Goal: Task Accomplishment & Management: Use online tool/utility

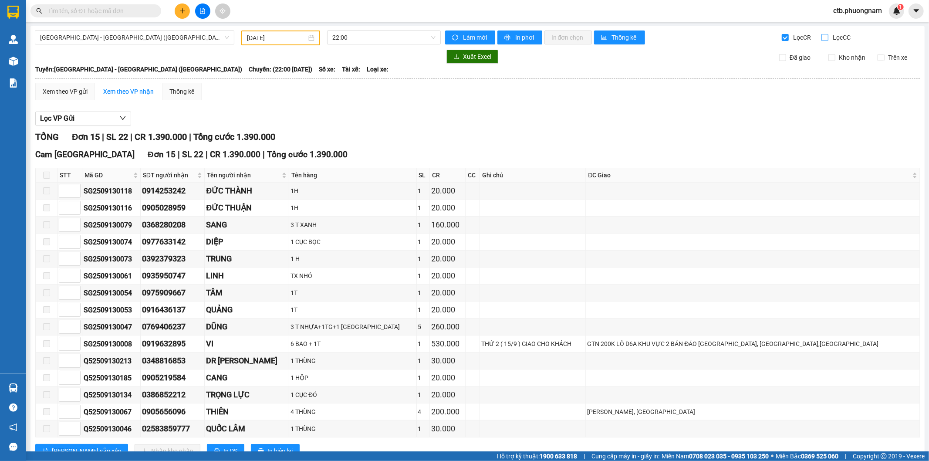
click at [822, 36] on input "Lọc CC" at bounding box center [826, 37] width 8 height 7
checkbox input "true"
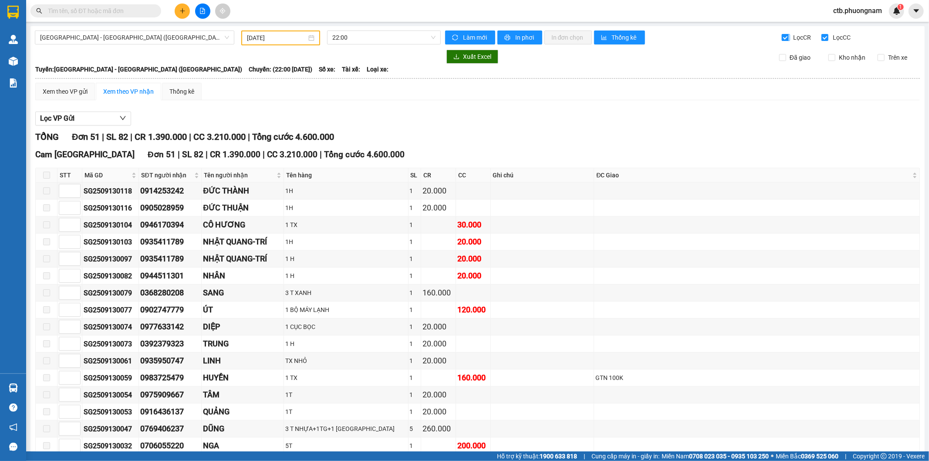
click at [782, 37] on input "Lọc CR" at bounding box center [786, 37] width 8 height 7
checkbox input "false"
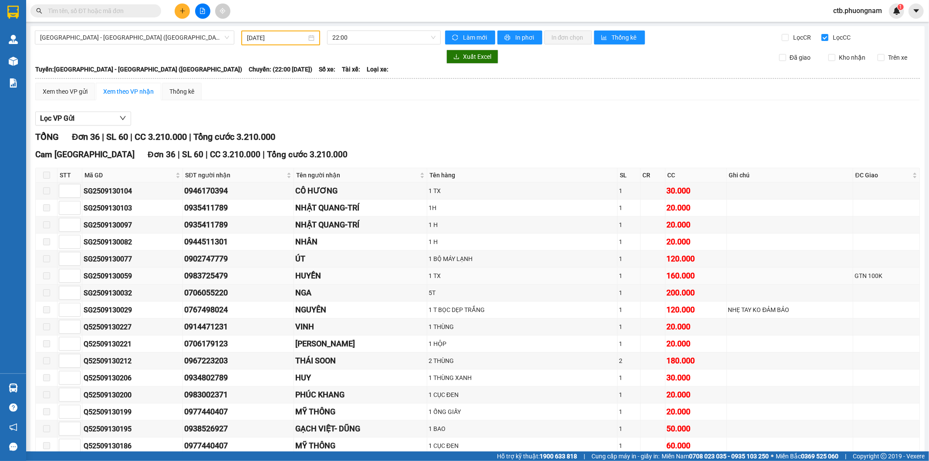
type input "1"
drag, startPoint x: 81, startPoint y: 277, endPoint x: 91, endPoint y: 277, distance: 10.5
click at [91, 277] on tr "1 SG2509130059 0983725479 HUYỀN 1 TX 1 160.000 GTN 100K" at bounding box center [478, 275] width 884 height 17
drag, startPoint x: 85, startPoint y: 277, endPoint x: 132, endPoint y: 275, distance: 47.5
click at [132, 275] on div "SG2509130059" at bounding box center [133, 276] width 98 height 11
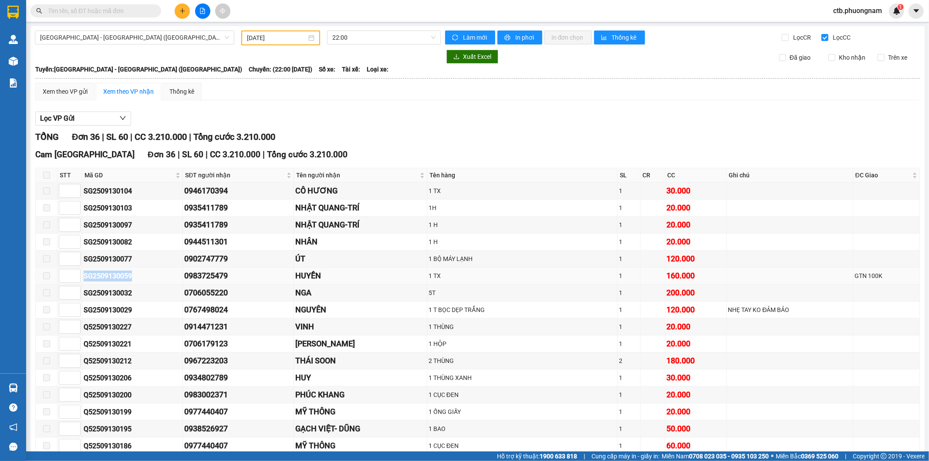
copy div "SG2509130059"
click at [127, 10] on input "text" at bounding box center [99, 11] width 103 height 10
paste input "SG2509130059"
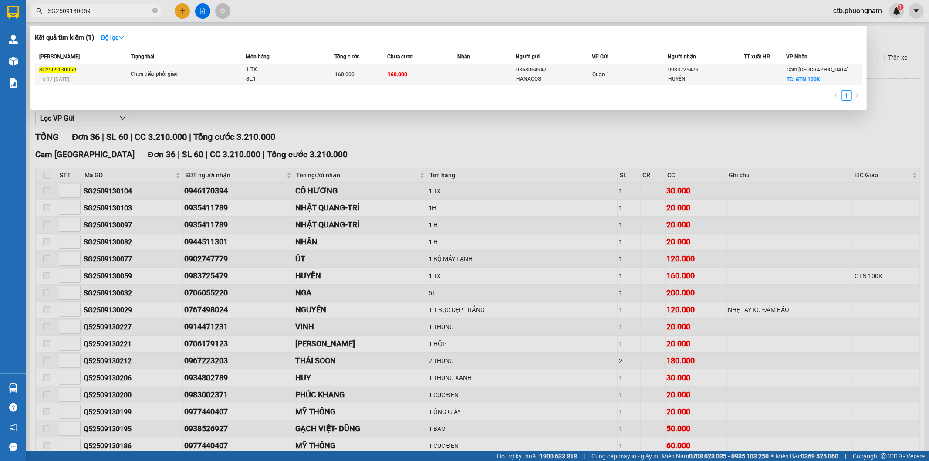
type input "SG2509130059"
click at [129, 75] on td "Chưa điều phối giao" at bounding box center [187, 74] width 117 height 20
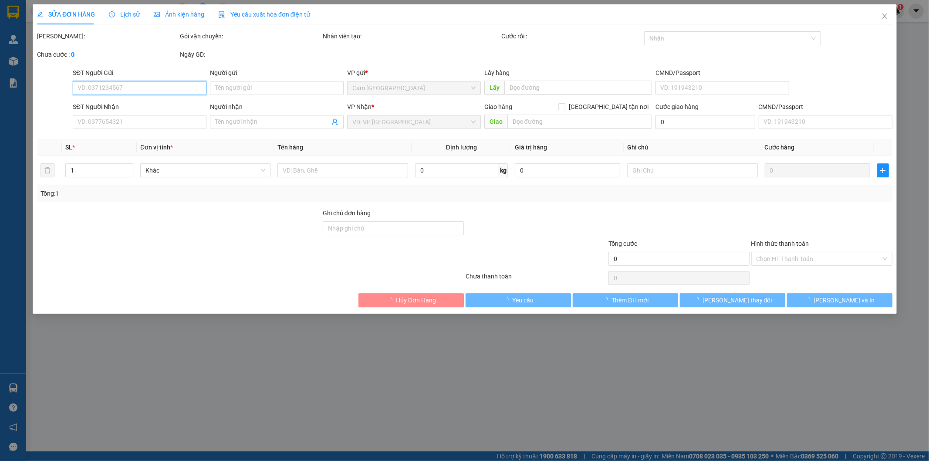
type input "0368064947"
type input "HANACOS"
type input "0983725479"
type input "HUYỀN"
checkbox input "true"
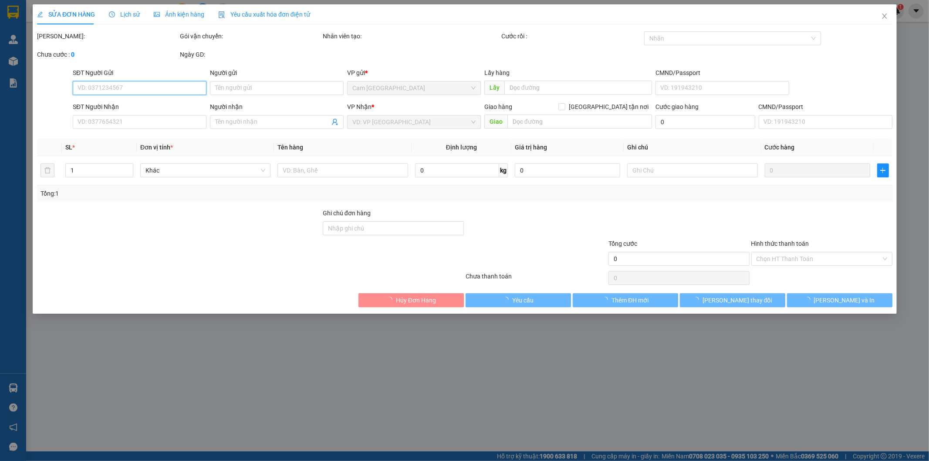
type input "GTN 100K"
type input "160.000"
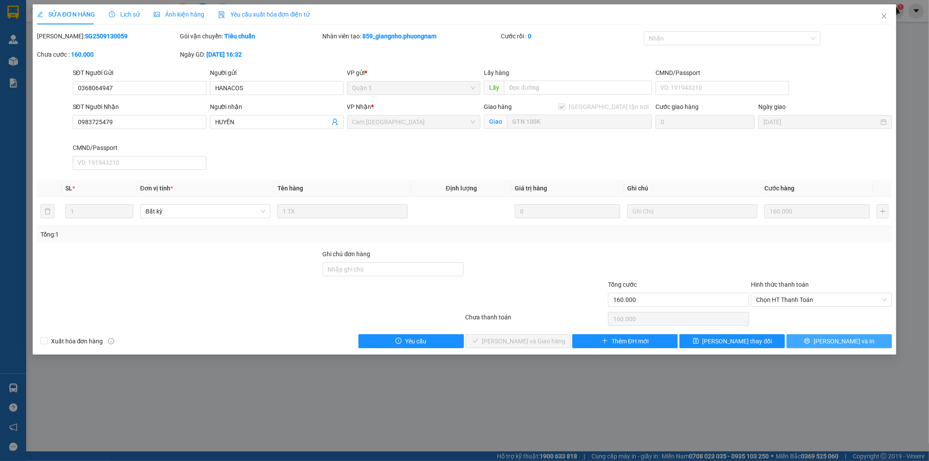
drag, startPoint x: 817, startPoint y: 341, endPoint x: 812, endPoint y: 348, distance: 9.0
click at [817, 341] on button "[PERSON_NAME] và In" at bounding box center [839, 341] width 105 height 14
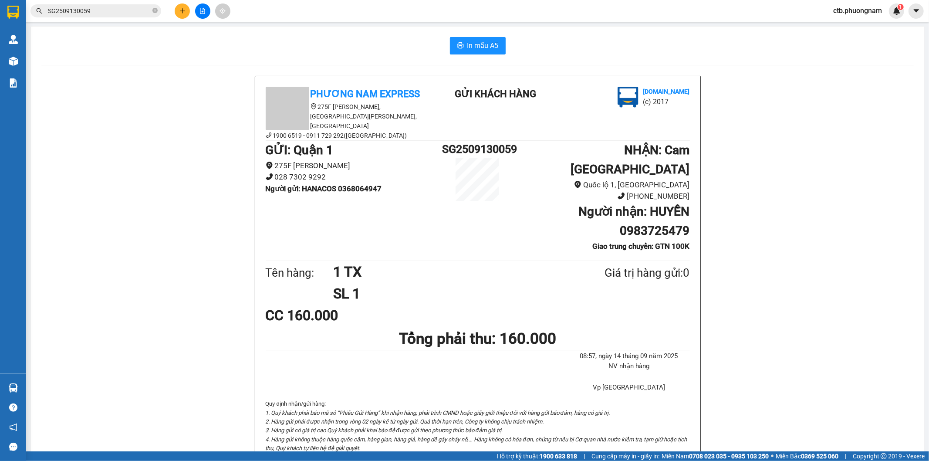
click at [197, 13] on button at bounding box center [202, 10] width 15 height 15
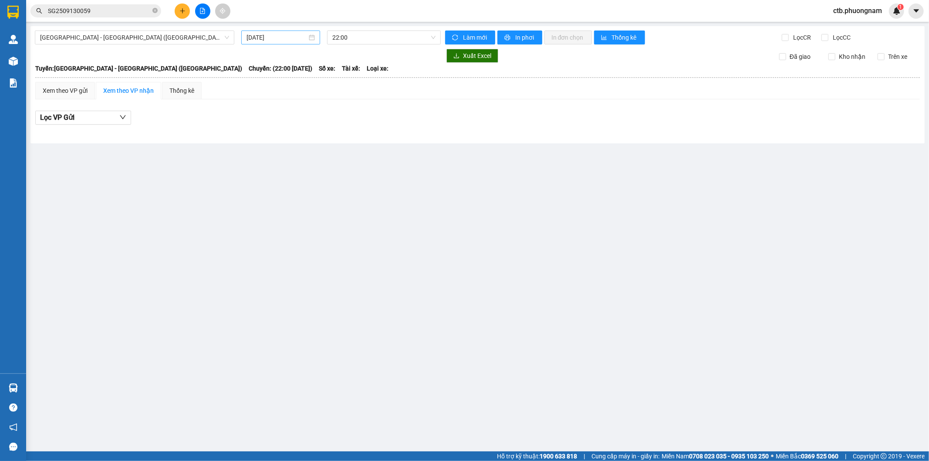
click at [272, 36] on input "[DATE]" at bounding box center [277, 38] width 61 height 10
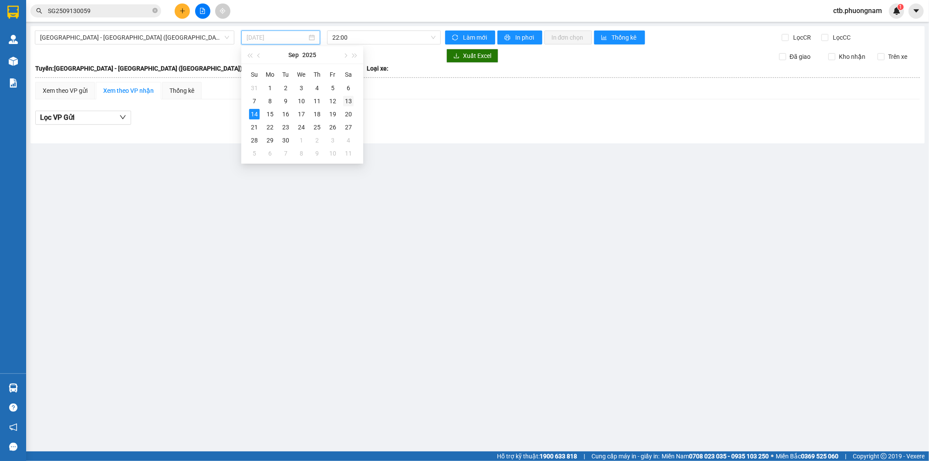
click at [347, 103] on div "13" at bounding box center [348, 101] width 10 height 10
type input "[DATE]"
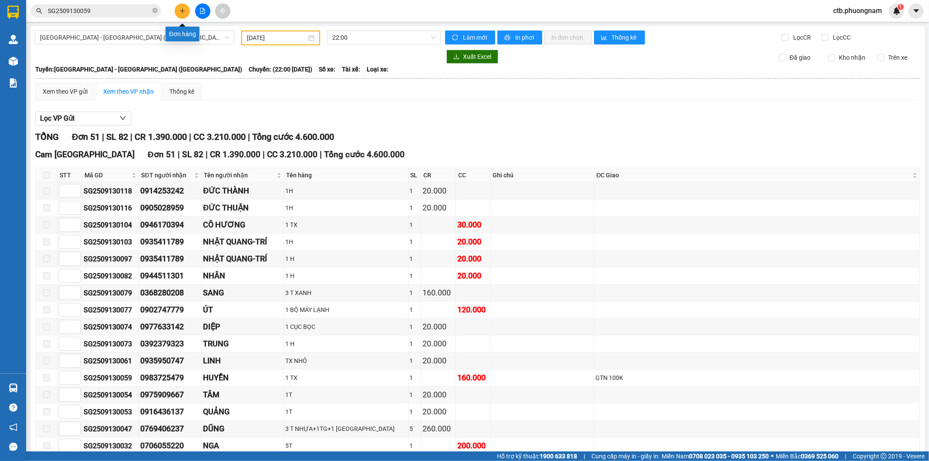
click at [184, 13] on icon "plus" at bounding box center [182, 11] width 6 height 6
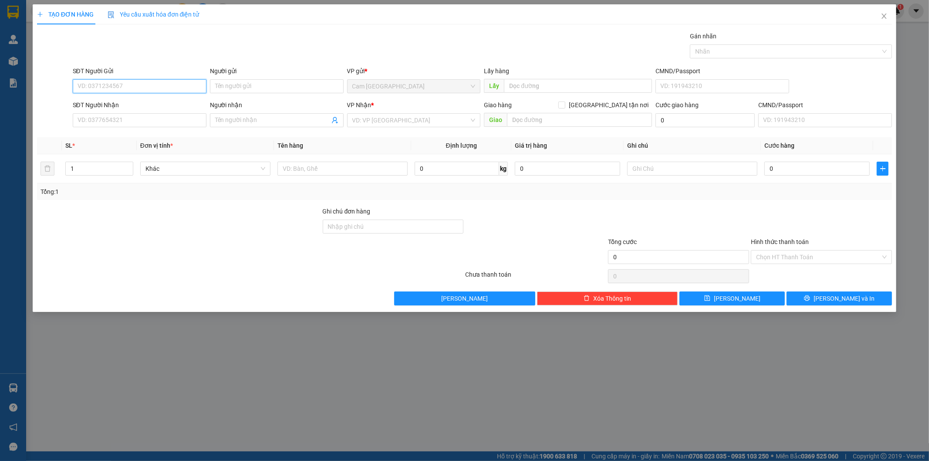
click at [200, 85] on input "SĐT Người Gửi" at bounding box center [140, 86] width 134 height 14
type input "0389042577"
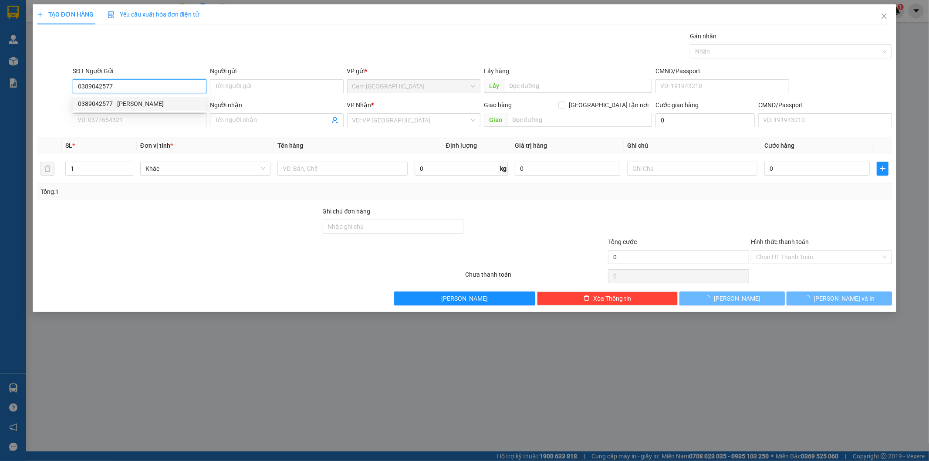
click at [174, 99] on div "0389042577 - [PERSON_NAME]" at bounding box center [139, 104] width 123 height 10
type input "QUYÊN ANH"
type input "0865674312"
type input "NHÃ TRÂM"
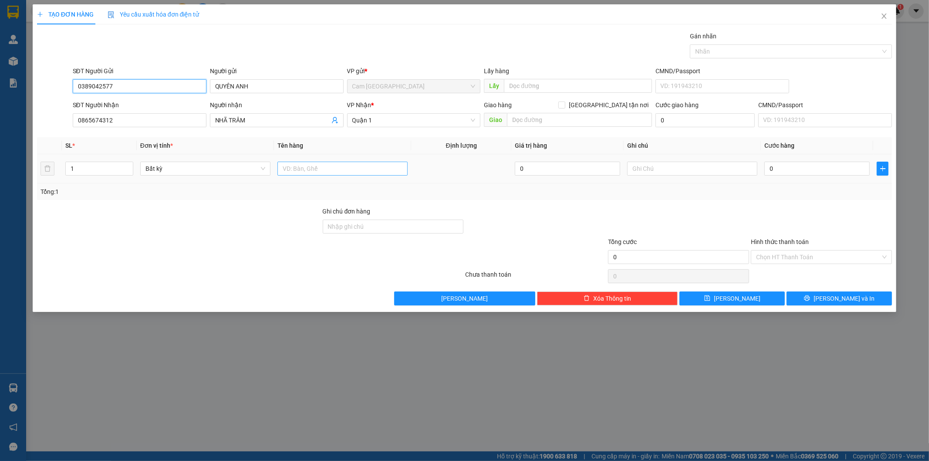
type input "0389042577"
click at [319, 164] on input "text" at bounding box center [342, 169] width 130 height 14
type input "1 BỊCH THÙNG XỐP"
click at [672, 170] on input "text" at bounding box center [692, 169] width 130 height 14
type input "38768"
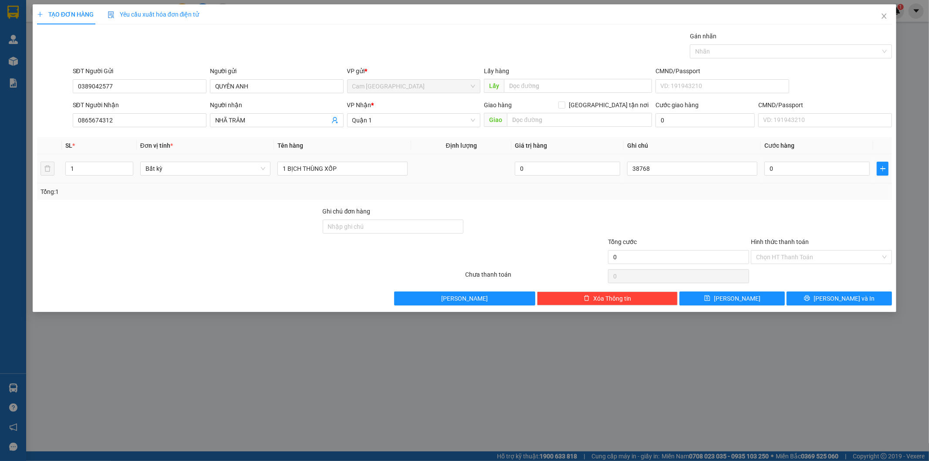
click at [819, 179] on td "0" at bounding box center [817, 168] width 112 height 29
click at [820, 173] on input "0" at bounding box center [817, 169] width 105 height 14
type input "3"
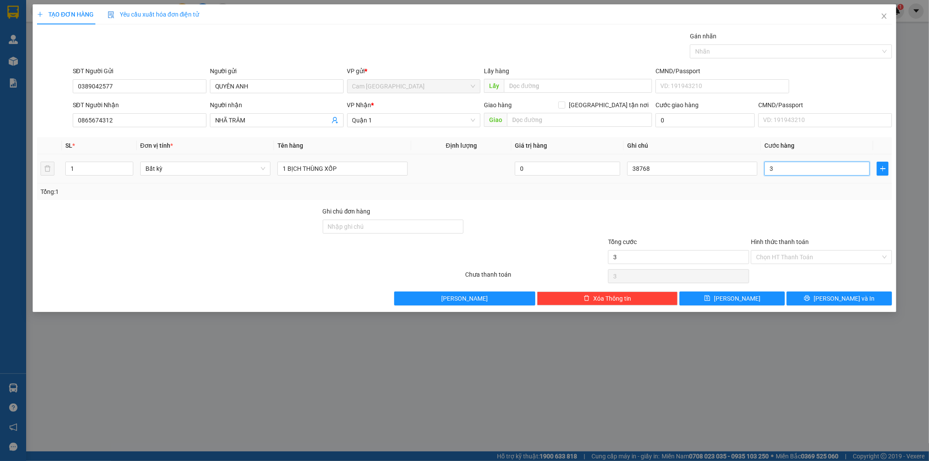
type input "30"
type input "300"
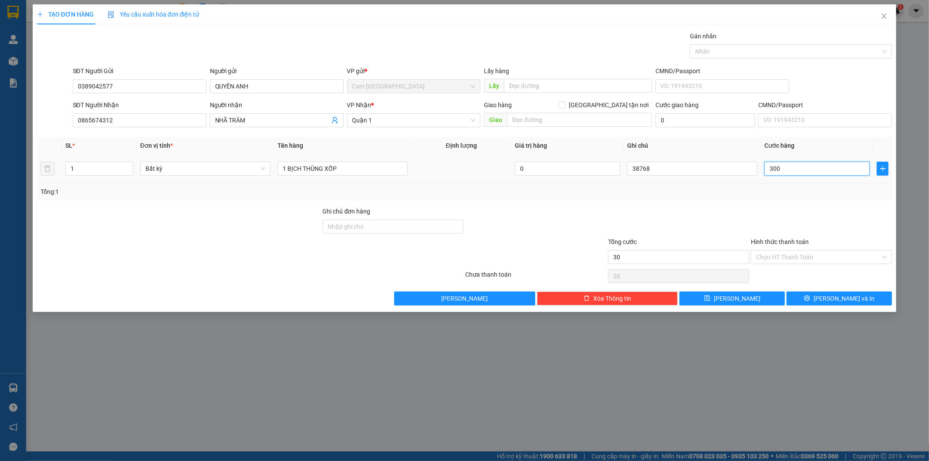
type input "300"
type input "3.000"
type input "30.000"
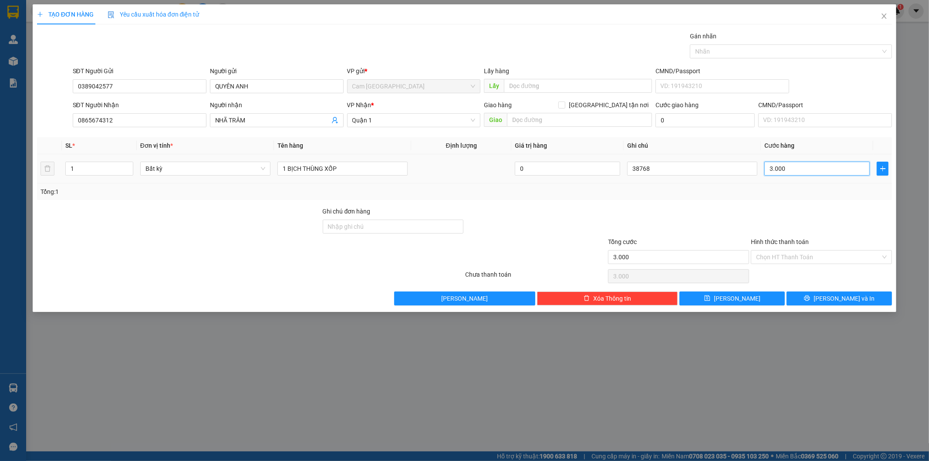
type input "30.000"
click at [820, 257] on input "Hình thức thanh toán" at bounding box center [818, 256] width 125 height 13
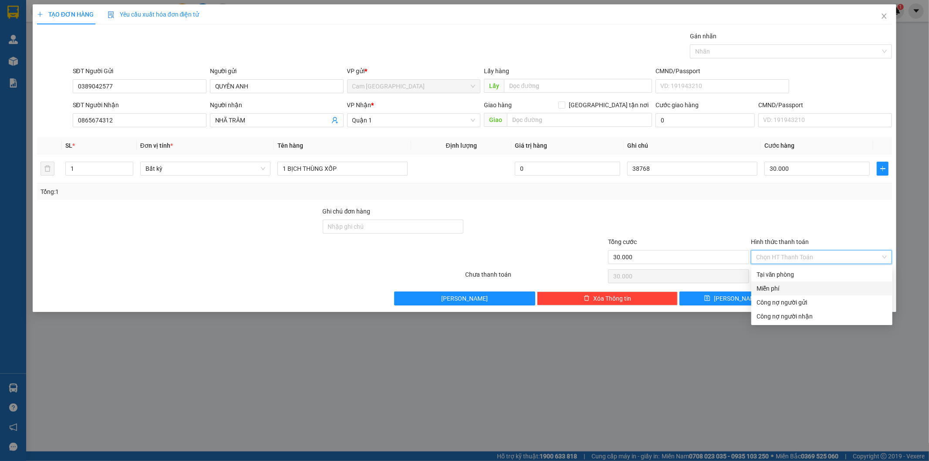
click at [789, 274] on div "Tại văn phòng" at bounding box center [822, 275] width 131 height 10
type input "0"
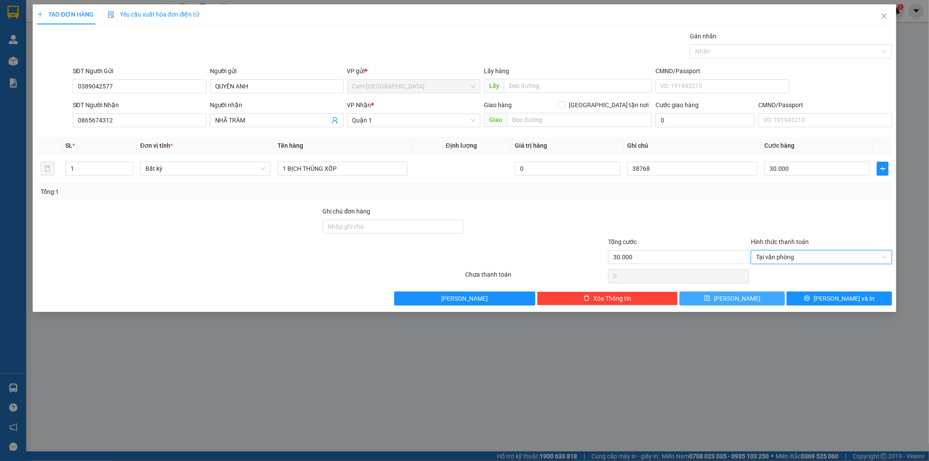
click at [761, 302] on button "[PERSON_NAME]" at bounding box center [732, 298] width 105 height 14
type input "0"
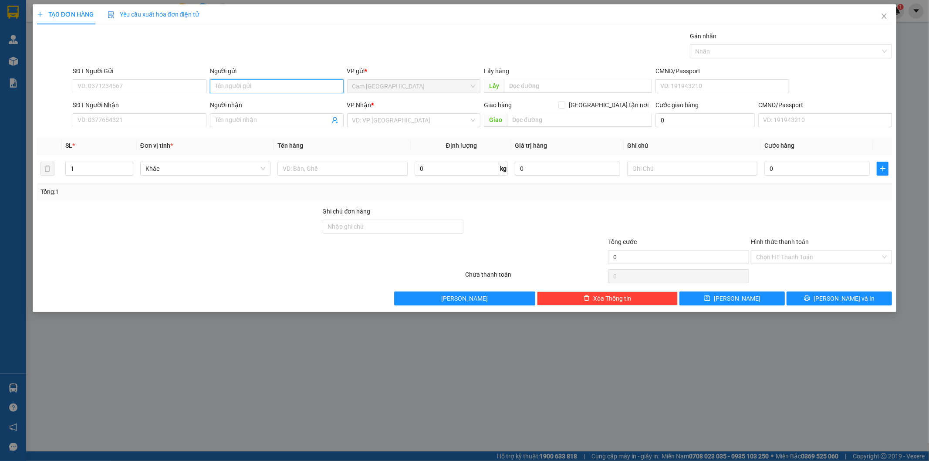
click at [228, 88] on input "Người gửi" at bounding box center [277, 86] width 134 height 14
click at [176, 81] on input "SĐT Người Gửi" at bounding box center [140, 86] width 134 height 14
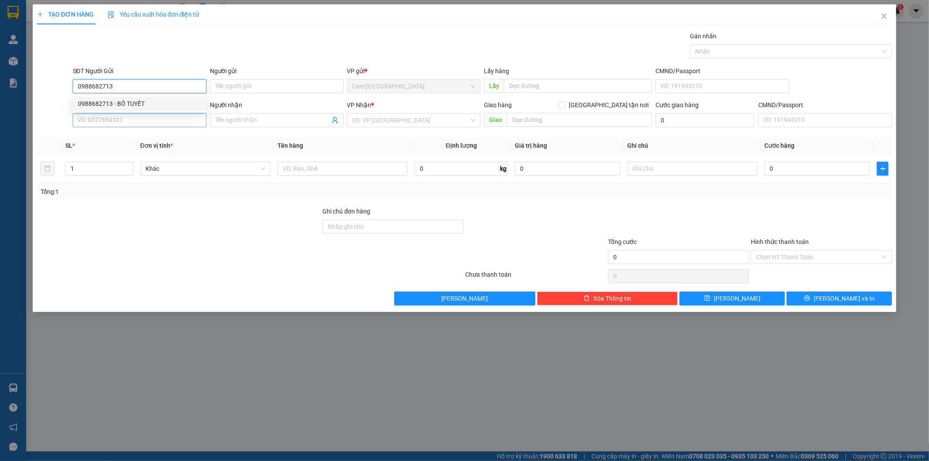
type input "0988682713"
click at [158, 122] on input "SĐT Người Nhận" at bounding box center [140, 120] width 134 height 14
type input "0987054931"
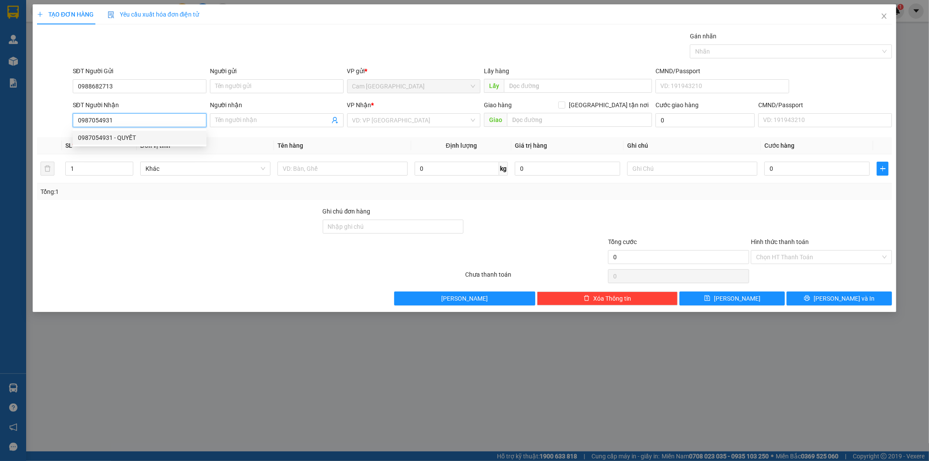
click at [153, 137] on div "0987054931 - QUYẾT" at bounding box center [139, 138] width 123 height 10
type input "QUYẾT"
type input "0987054931"
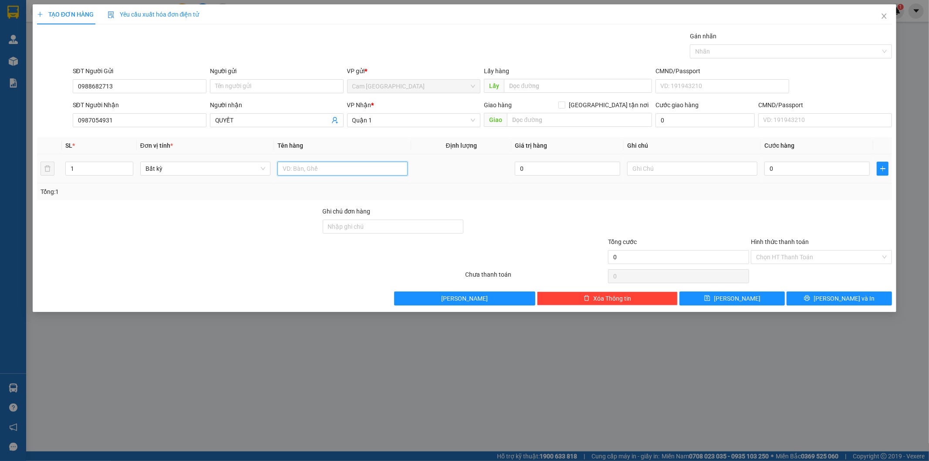
click at [294, 170] on input "text" at bounding box center [342, 169] width 130 height 14
type input "1TX"
click at [718, 173] on input "text" at bounding box center [692, 169] width 130 height 14
type input "38769"
click at [821, 160] on div "0" at bounding box center [817, 168] width 105 height 17
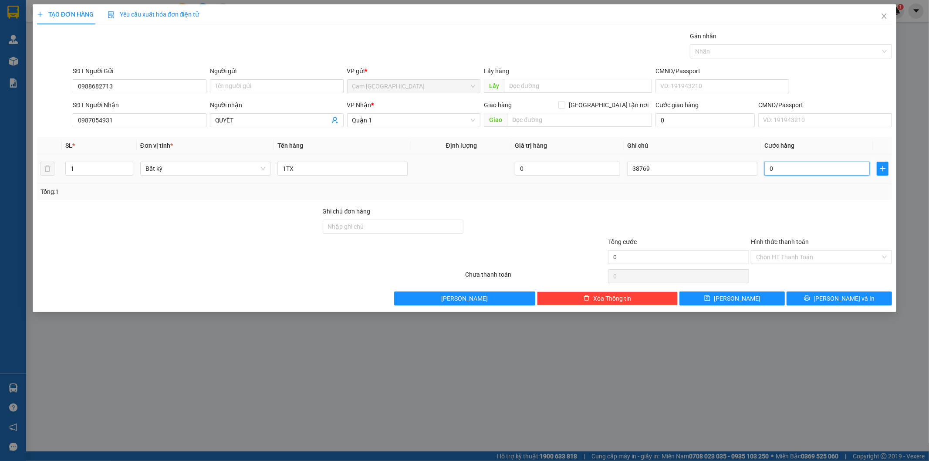
click at [822, 168] on input "0" at bounding box center [817, 169] width 105 height 14
type input "6"
type input "60"
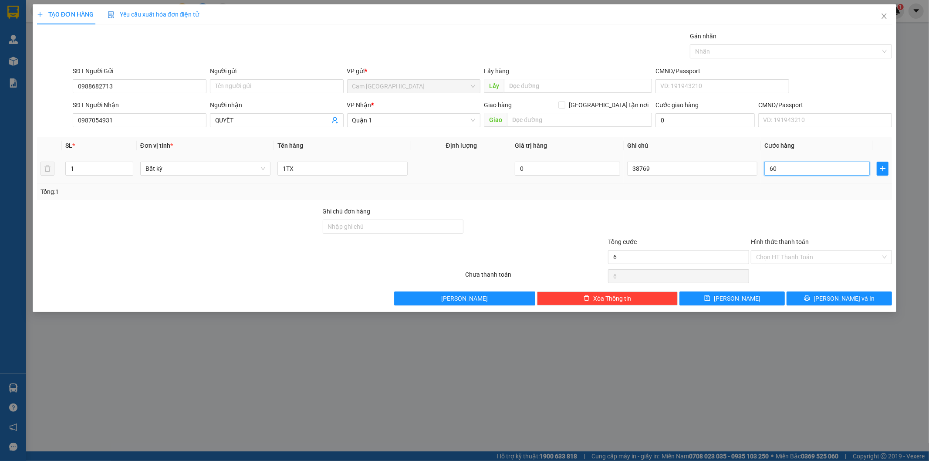
type input "60"
type input "600"
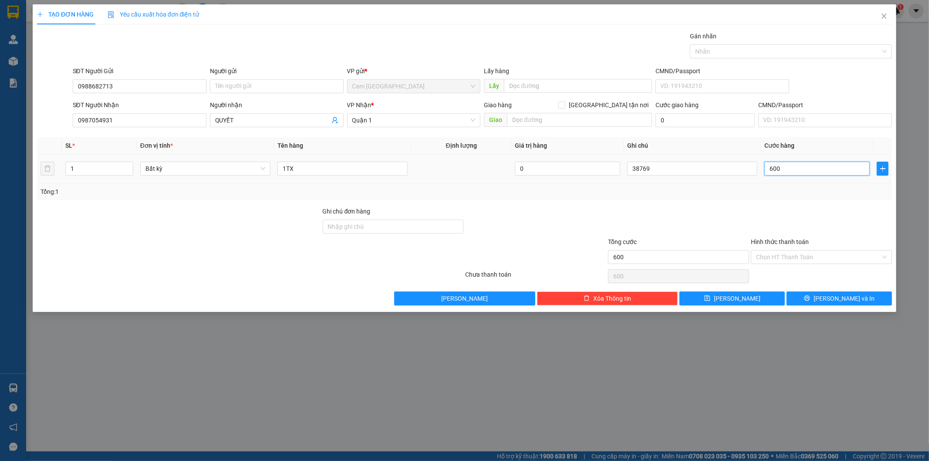
type input "6.000"
type input "60.000"
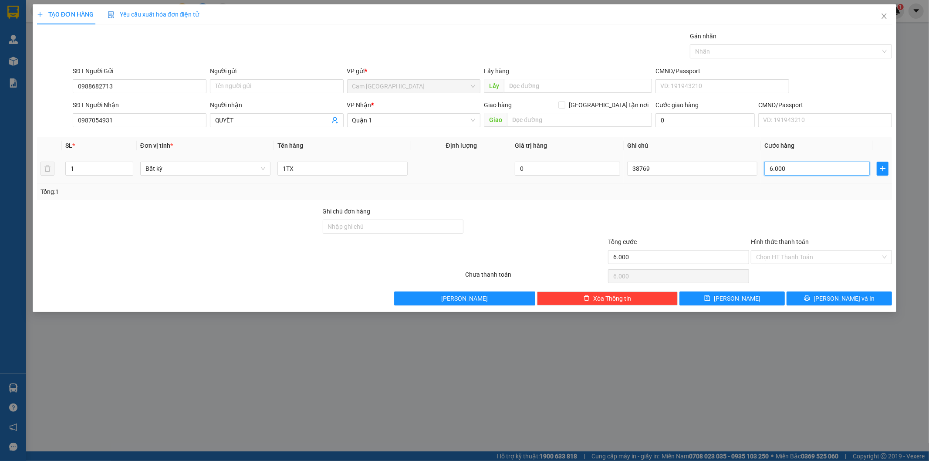
type input "60.000"
click at [774, 255] on input "Hình thức thanh toán" at bounding box center [818, 256] width 125 height 13
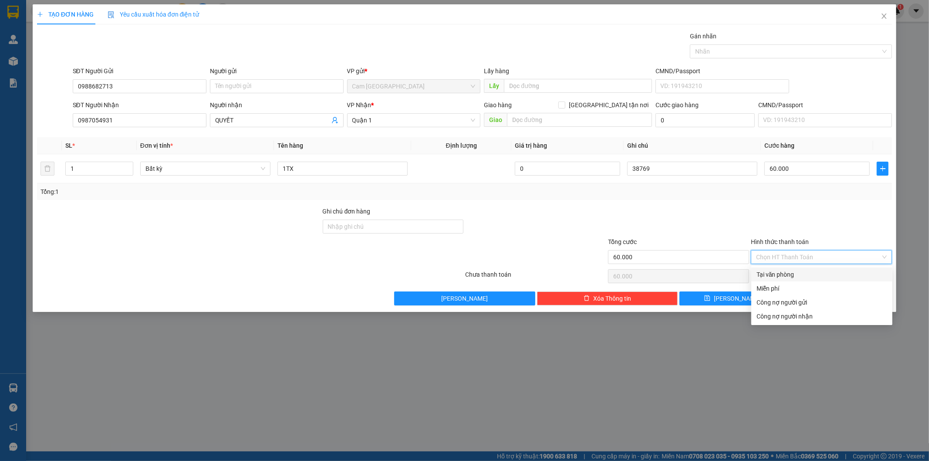
click at [771, 269] on div "Tại văn phòng" at bounding box center [821, 274] width 141 height 14
type input "0"
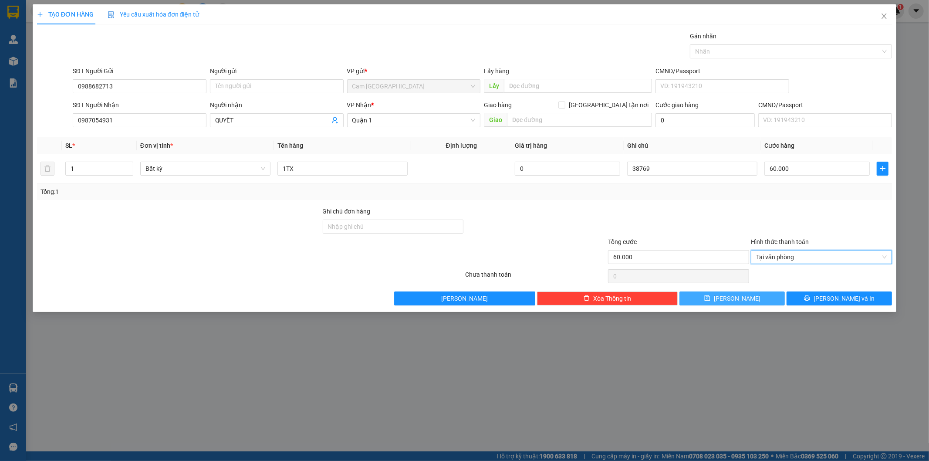
click at [752, 295] on button "[PERSON_NAME]" at bounding box center [732, 298] width 105 height 14
type input "0"
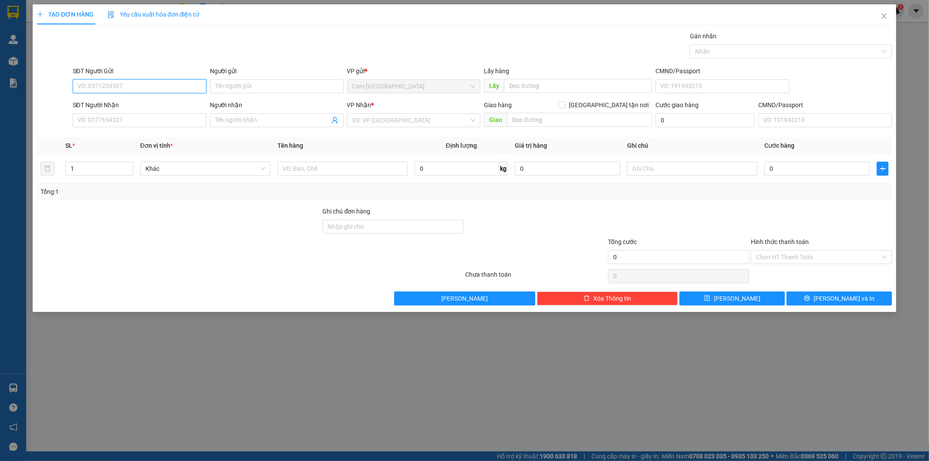
click at [190, 83] on input "SĐT Người Gửi" at bounding box center [140, 86] width 134 height 14
type input "0339605479"
click at [180, 107] on div "0339605479 - HÒA" at bounding box center [139, 104] width 123 height 10
type input "HÒA"
type input "0339605479"
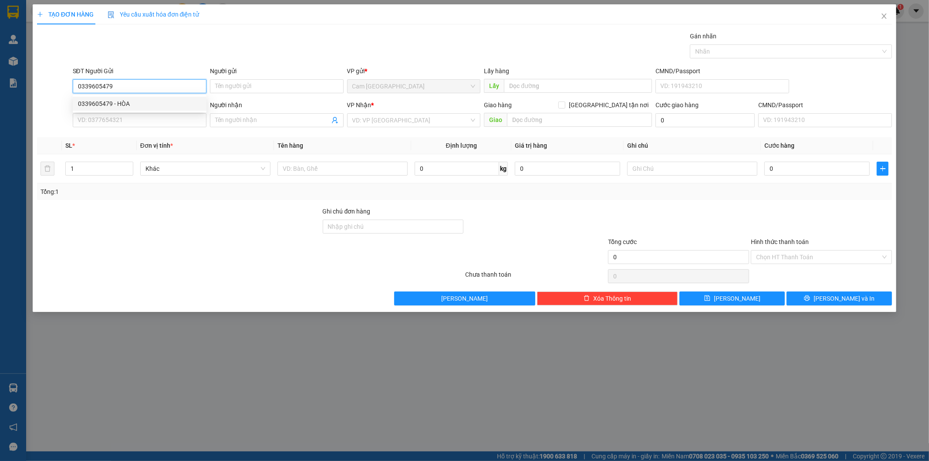
type input "HÒA"
type input "0339605479"
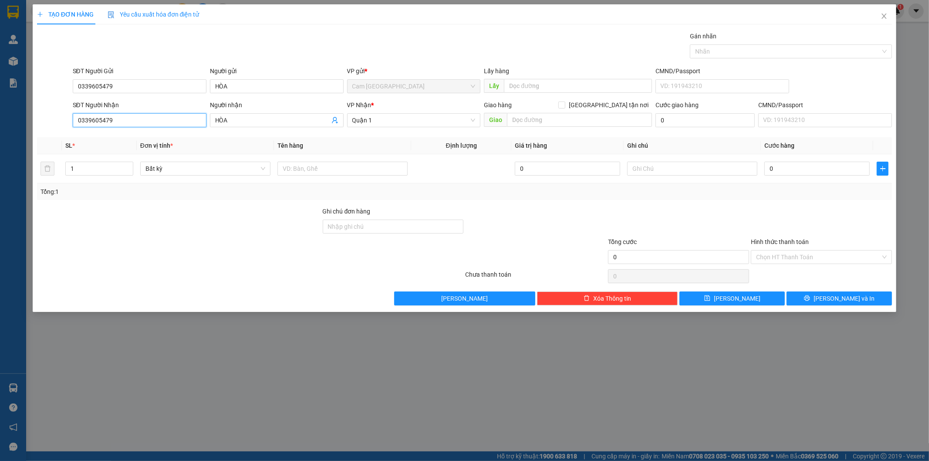
drag, startPoint x: 125, startPoint y: 127, endPoint x: 60, endPoint y: 127, distance: 64.9
click at [51, 129] on div "SĐT Người Nhận 0339605479 0339605479 Người nhận HÒA VP Nhận * [GEOGRAPHIC_DATA]…" at bounding box center [464, 115] width 857 height 30
drag, startPoint x: 236, startPoint y: 88, endPoint x: 176, endPoint y: 92, distance: 60.2
click at [176, 92] on div "SĐT Người Gửi 0339605479 Người gửi HÒA HÒA VP gửi * [GEOGRAPHIC_DATA] Lấy hàng …" at bounding box center [482, 81] width 823 height 30
click at [68, 119] on div "SĐT Người Nhận 0339605479 0339605479 Người nhận HÒA VP Nhận * [GEOGRAPHIC_DATA]…" at bounding box center [464, 115] width 857 height 30
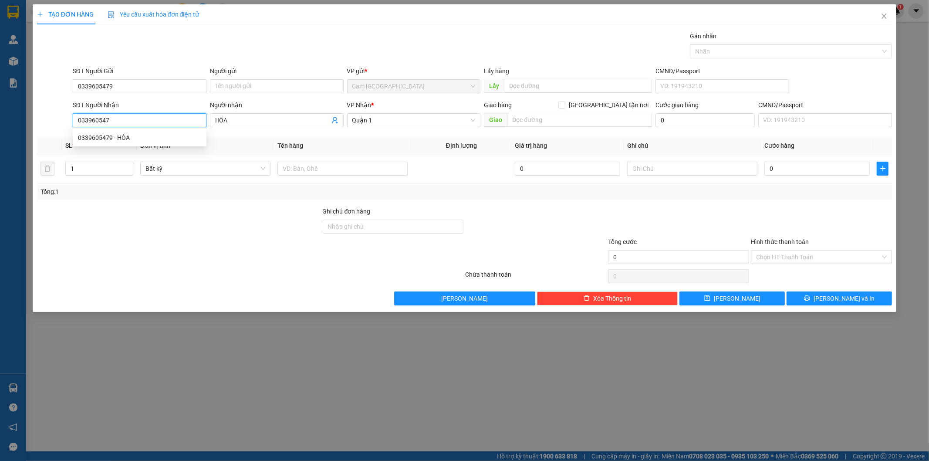
type input "0339605479"
click at [235, 118] on input "HÒA" at bounding box center [272, 120] width 115 height 10
type input "H"
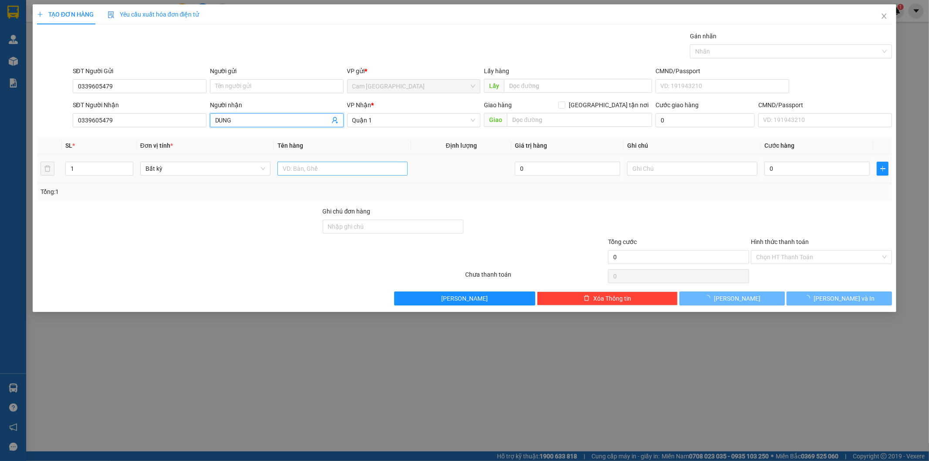
type input "DUNG"
click at [356, 171] on input "text" at bounding box center [342, 169] width 130 height 14
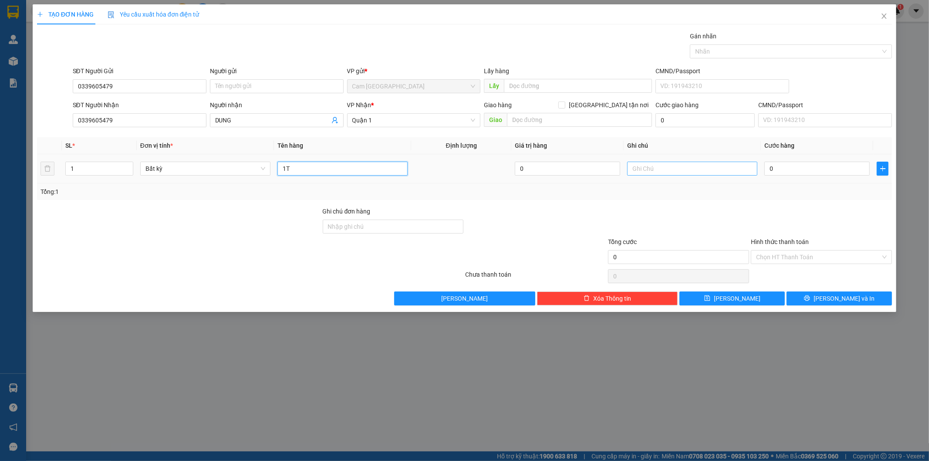
type input "1T"
click at [690, 165] on input "text" at bounding box center [692, 169] width 130 height 14
type input "38770"
click at [787, 169] on input "0" at bounding box center [817, 169] width 105 height 14
type input "4"
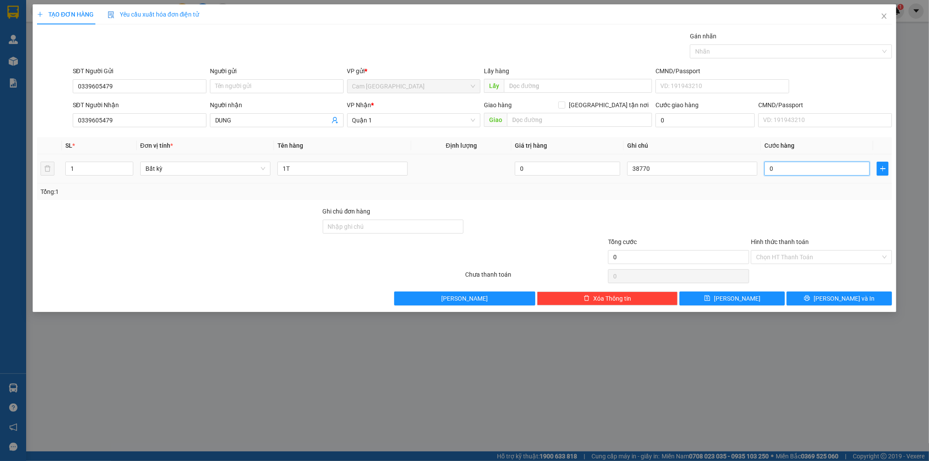
type input "4"
type input "40"
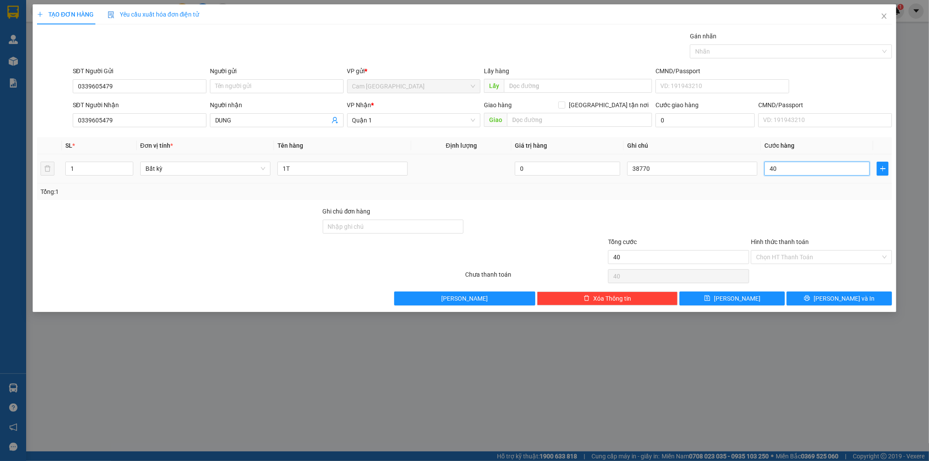
type input "400"
type input "4.000"
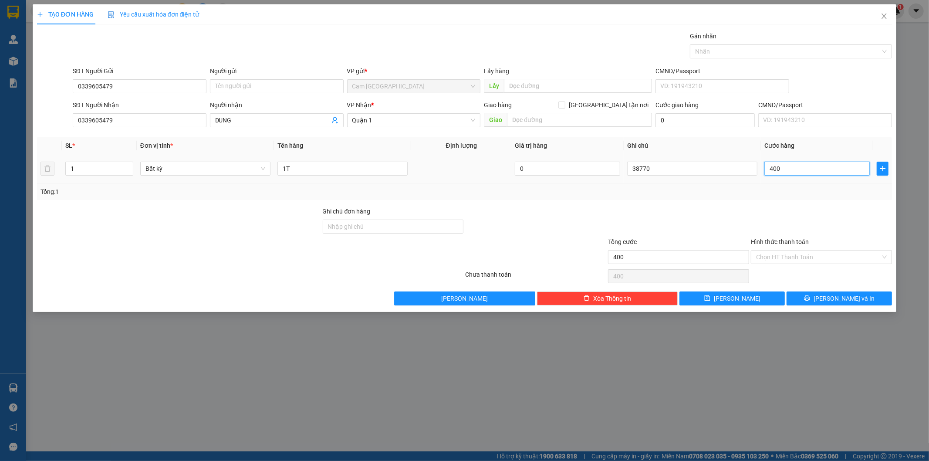
type input "4.000"
type input "40.000"
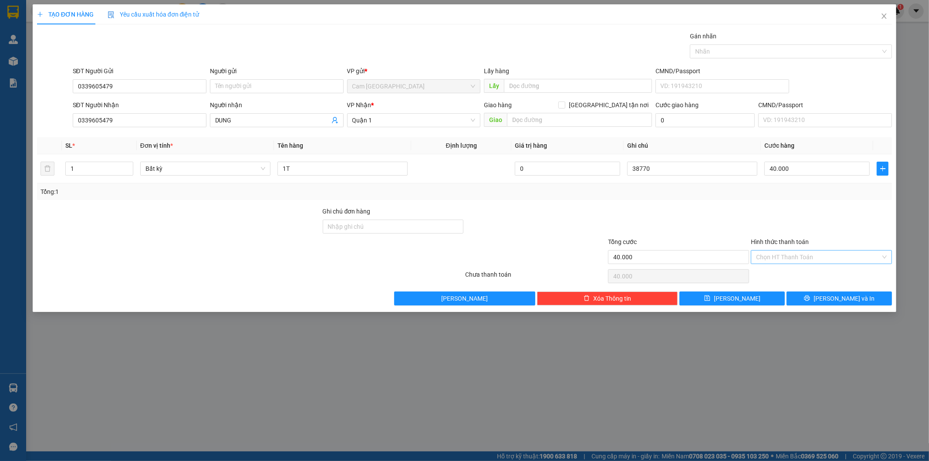
click at [768, 259] on input "Hình thức thanh toán" at bounding box center [818, 256] width 125 height 13
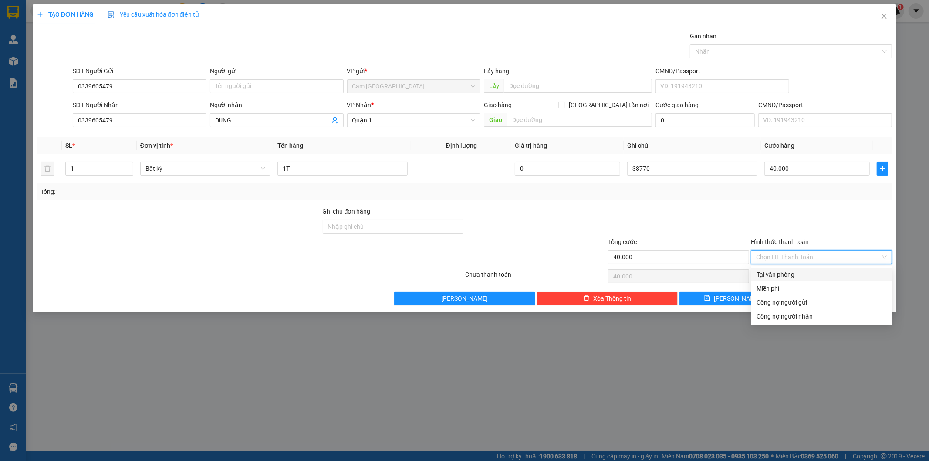
click at [763, 270] on div "Tại văn phòng" at bounding box center [822, 275] width 131 height 10
type input "0"
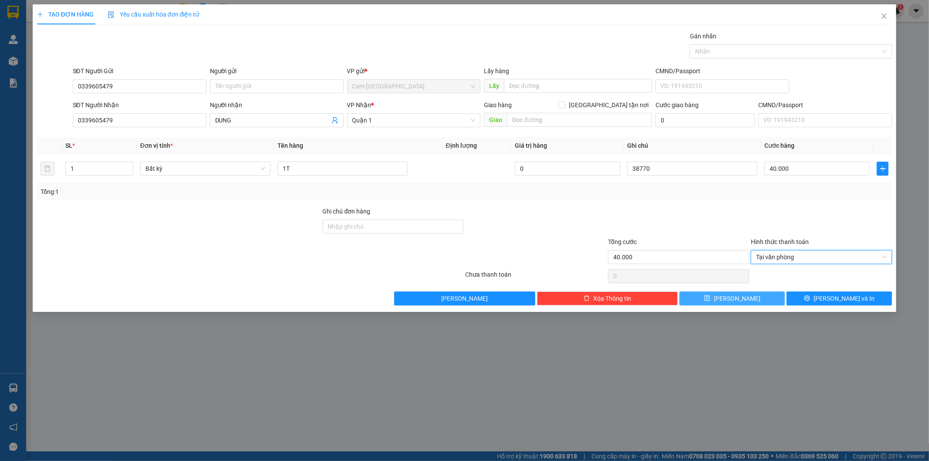
click at [742, 301] on button "[PERSON_NAME]" at bounding box center [732, 298] width 105 height 14
type input "0"
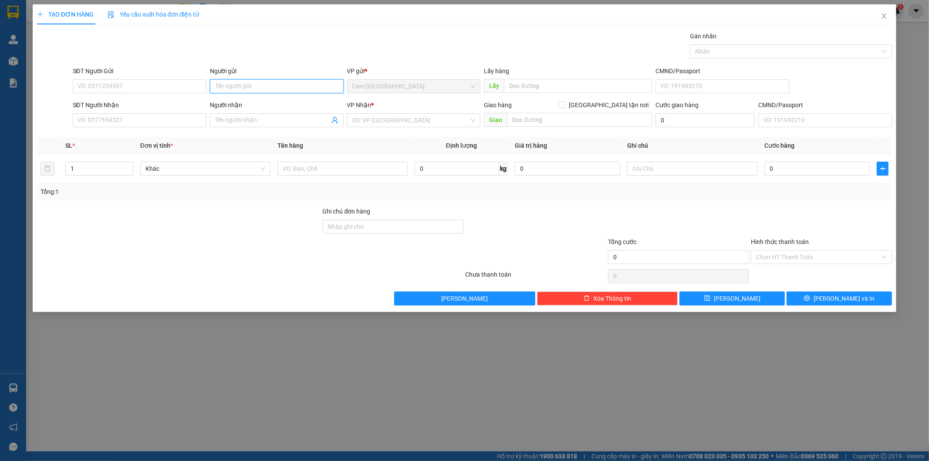
click at [260, 83] on input "Người gửi" at bounding box center [277, 86] width 134 height 14
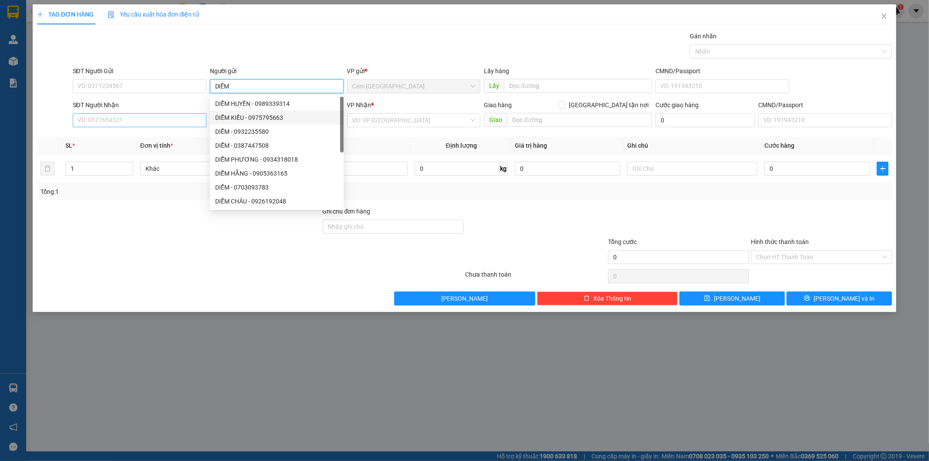
type input "DIỄM"
click at [171, 122] on input "SĐT Người Nhận" at bounding box center [140, 120] width 134 height 14
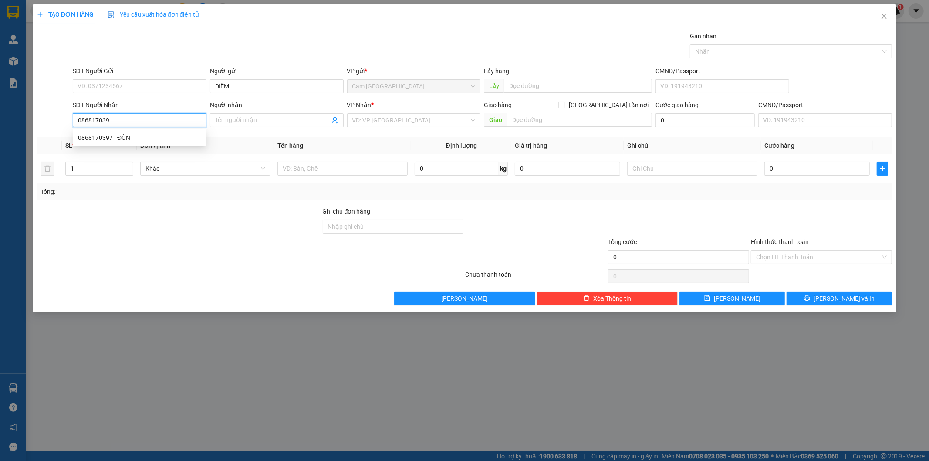
type input "0868170397"
click at [166, 137] on div "0868170397 - ĐÔN" at bounding box center [139, 138] width 123 height 10
type input "ĐÔN"
type input "0868170397"
click at [345, 166] on div at bounding box center [342, 168] width 130 height 17
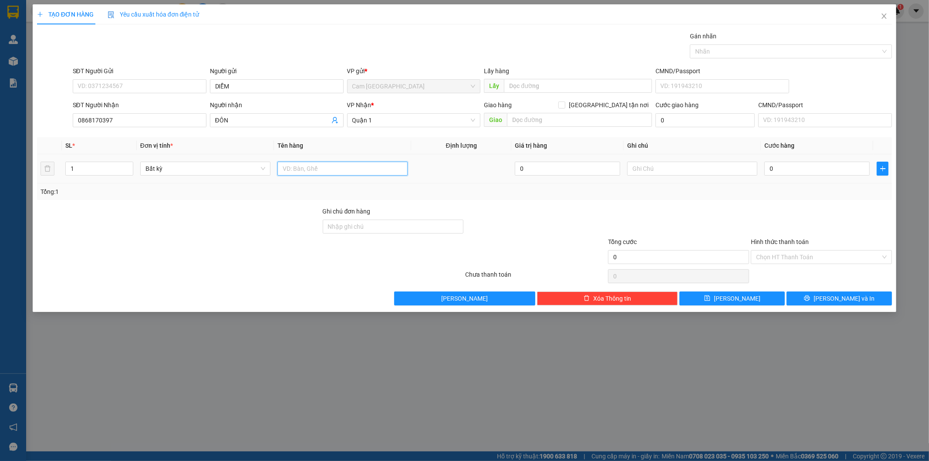
click at [345, 169] on input "text" at bounding box center [342, 169] width 130 height 14
type input "1TX"
click at [670, 167] on input "text" at bounding box center [692, 169] width 130 height 14
type input "38771"
click at [813, 166] on input "0" at bounding box center [817, 169] width 105 height 14
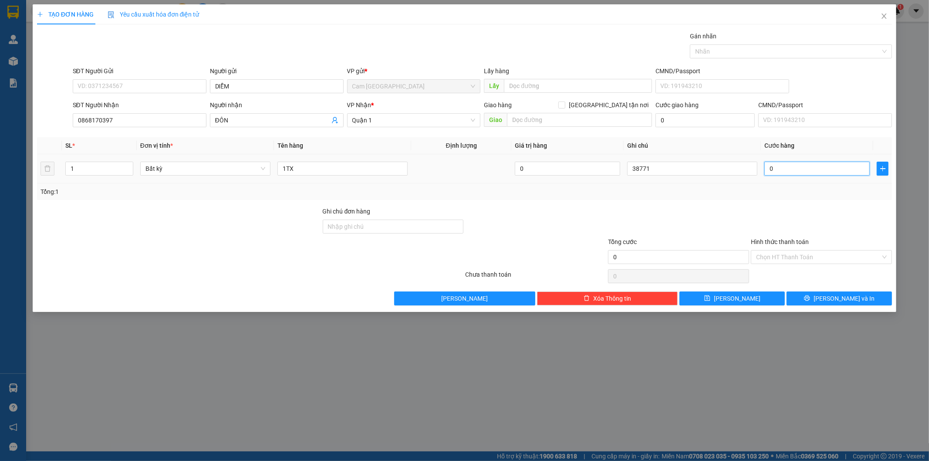
type input "4"
type input "40"
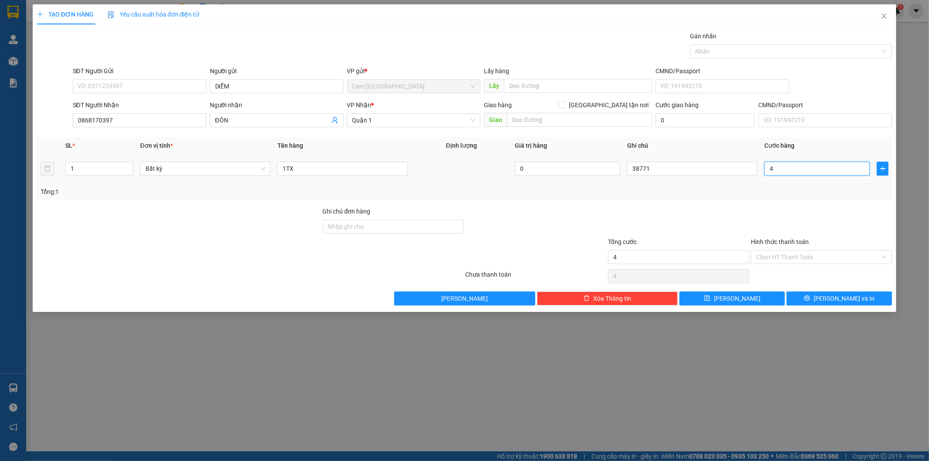
type input "40"
type input "400"
type input "4.000"
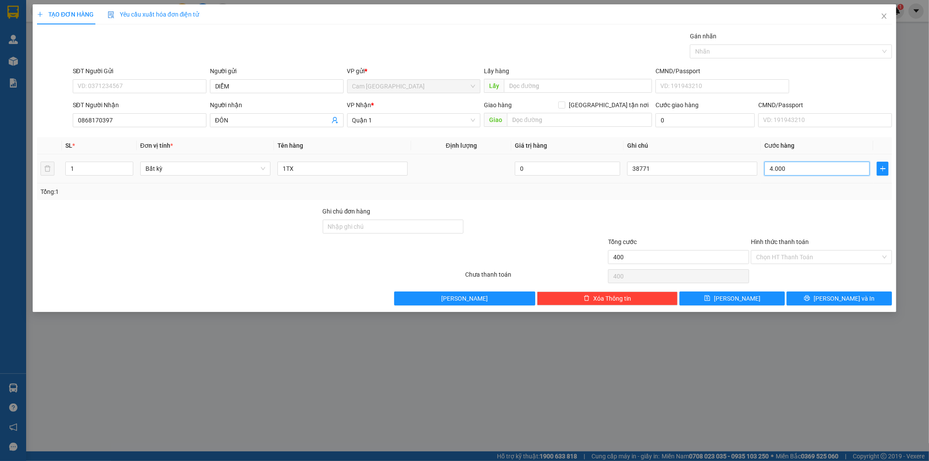
type input "4.000"
type input "40.000"
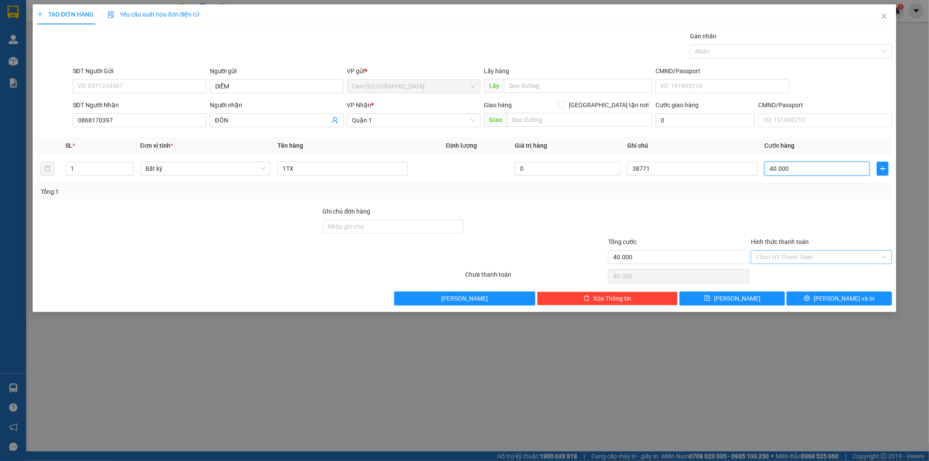
type input "40.000"
click at [785, 260] on input "Hình thức thanh toán" at bounding box center [818, 256] width 125 height 13
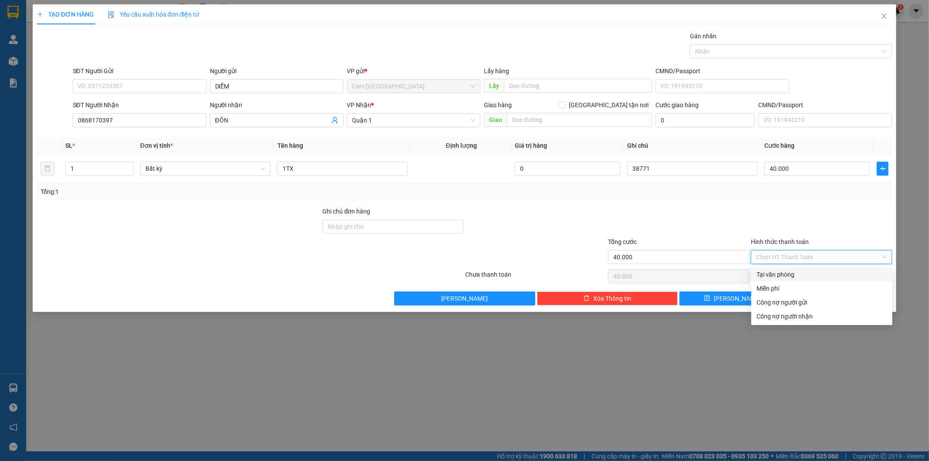
drag, startPoint x: 783, startPoint y: 273, endPoint x: 767, endPoint y: 283, distance: 18.8
click at [783, 273] on div "Tại văn phòng" at bounding box center [822, 275] width 131 height 10
type input "0"
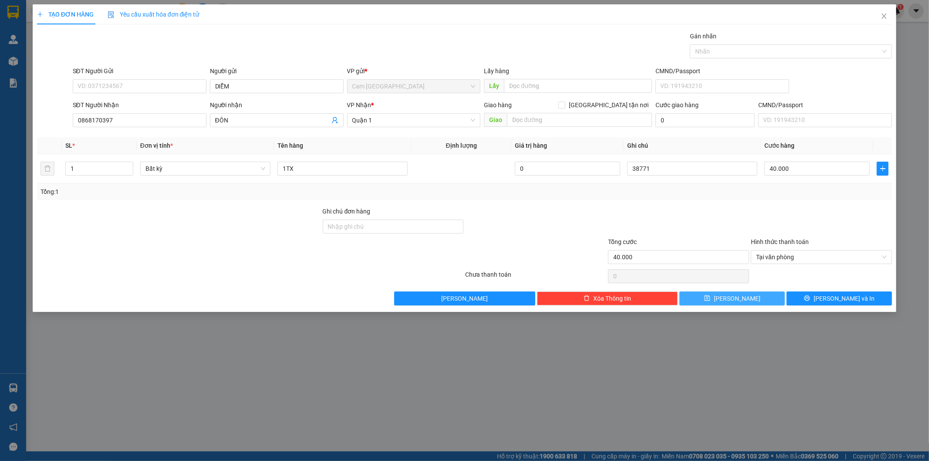
click at [737, 301] on span "[PERSON_NAME]" at bounding box center [737, 299] width 47 height 10
type input "0"
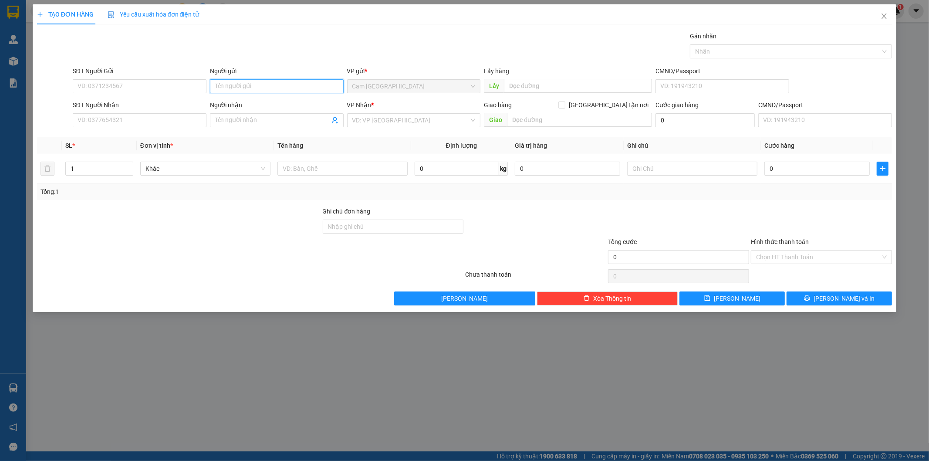
click at [225, 92] on input "Người gửi" at bounding box center [277, 86] width 134 height 14
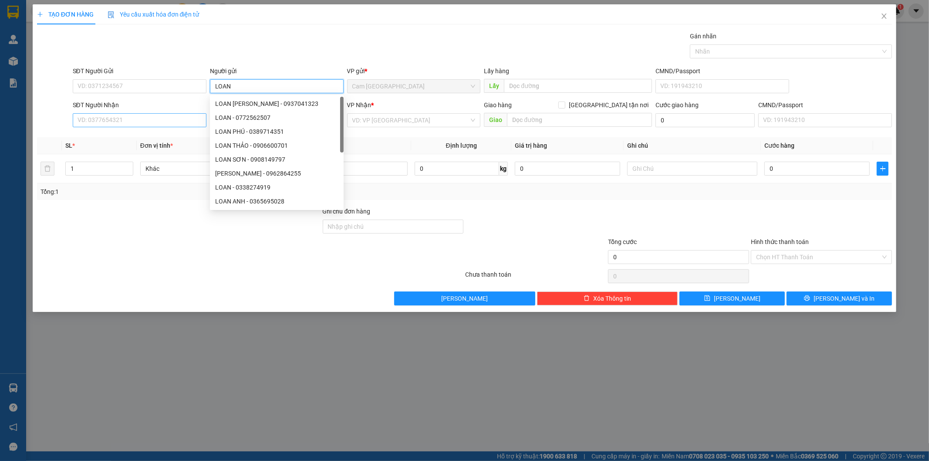
type input "LOAN"
click at [159, 126] on input "SĐT Người Nhận" at bounding box center [140, 120] width 134 height 14
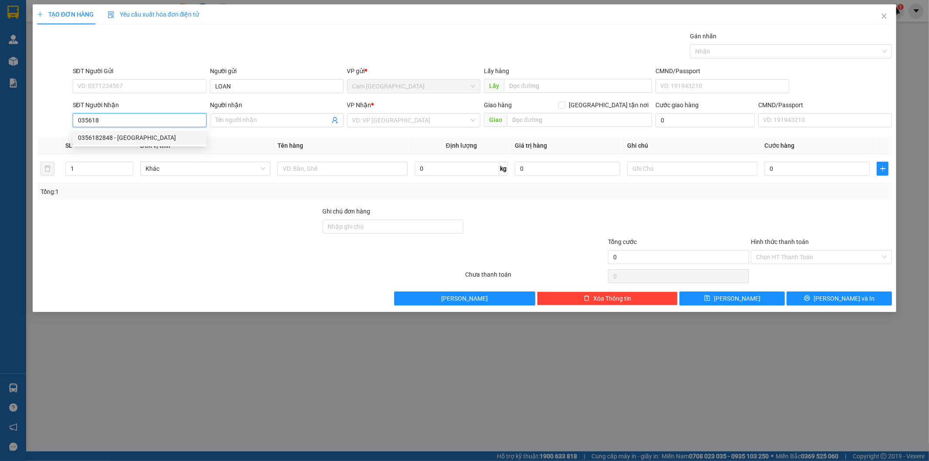
click at [153, 140] on div "0356182848 - [GEOGRAPHIC_DATA]" at bounding box center [139, 138] width 123 height 10
type input "0356182848"
type input "Ý"
type input "0356182848"
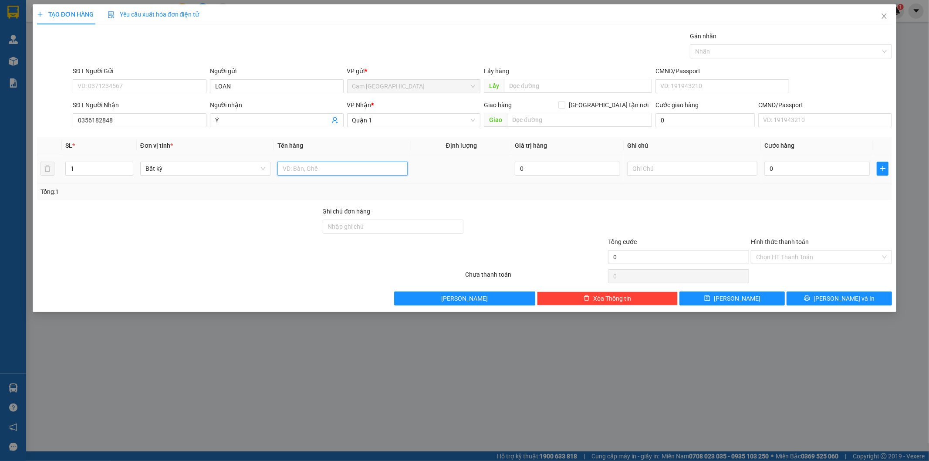
click at [327, 164] on input "text" at bounding box center [342, 169] width 130 height 14
type input "1TX"
click at [674, 164] on input "text" at bounding box center [692, 169] width 130 height 14
type input "38772"
click at [815, 163] on input "0" at bounding box center [817, 169] width 105 height 14
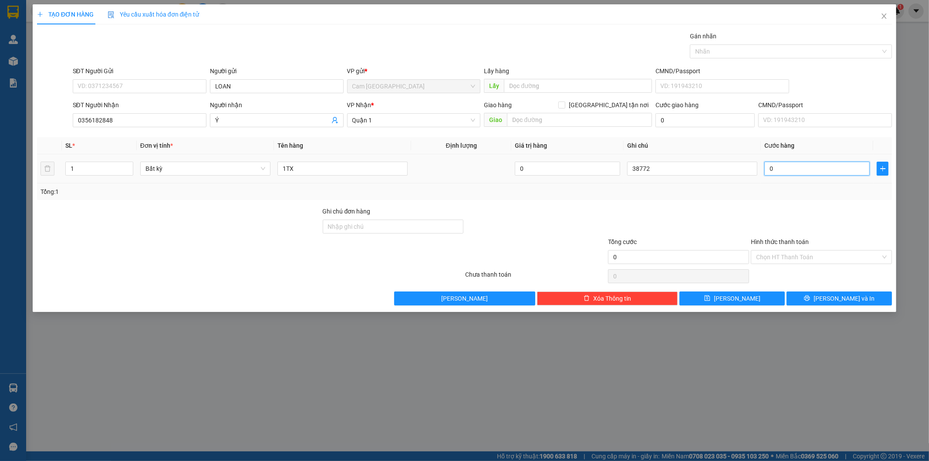
type input "4"
type input "40"
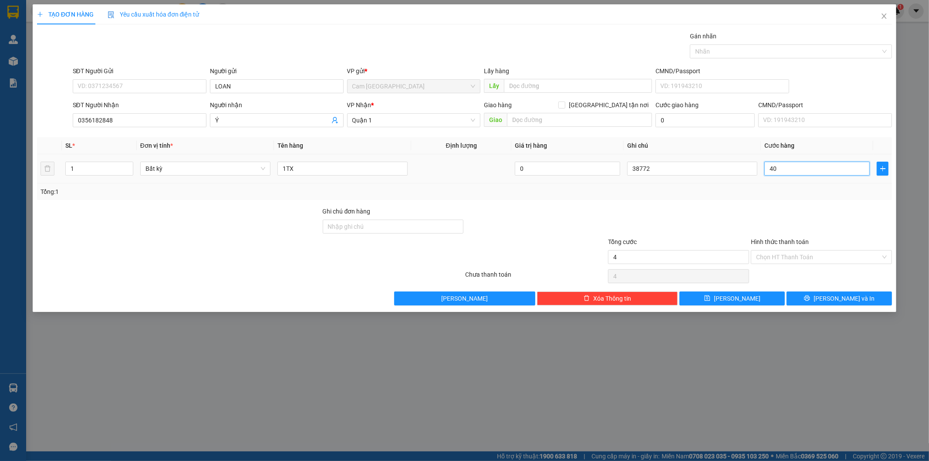
type input "40"
type input "400"
type input "4.000"
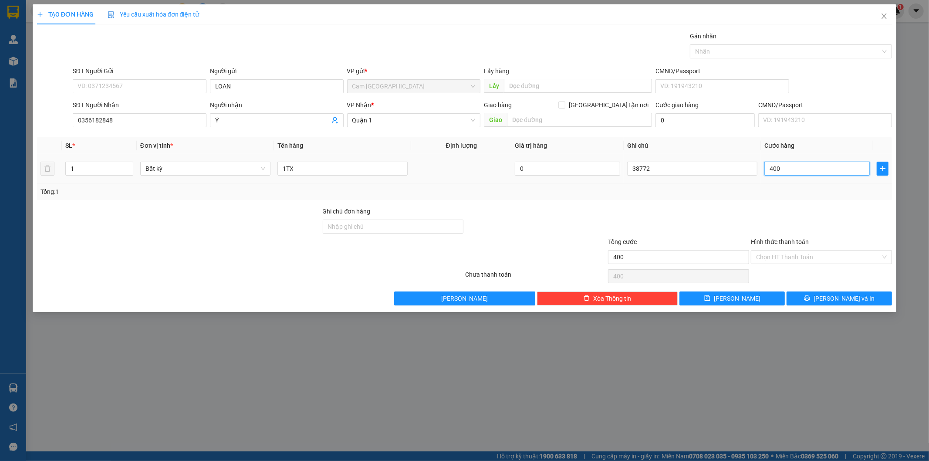
type input "4.000"
type input "40.000"
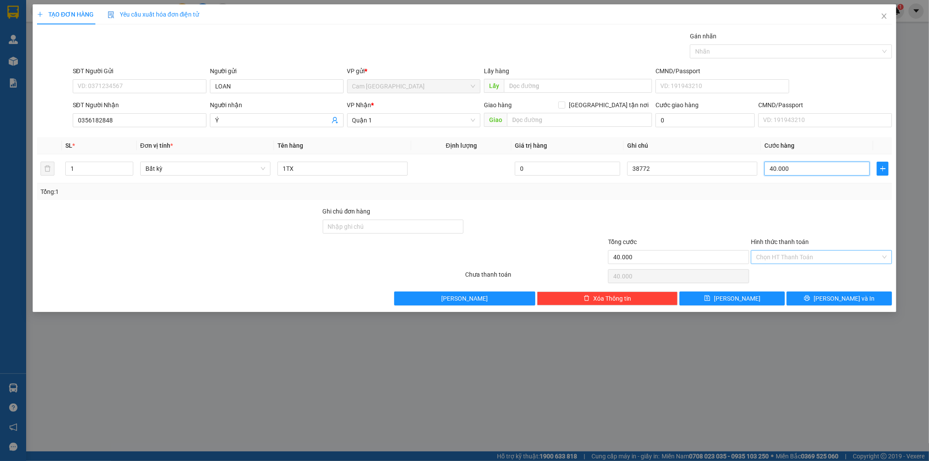
type input "40.000"
click at [776, 253] on input "Hình thức thanh toán" at bounding box center [818, 256] width 125 height 13
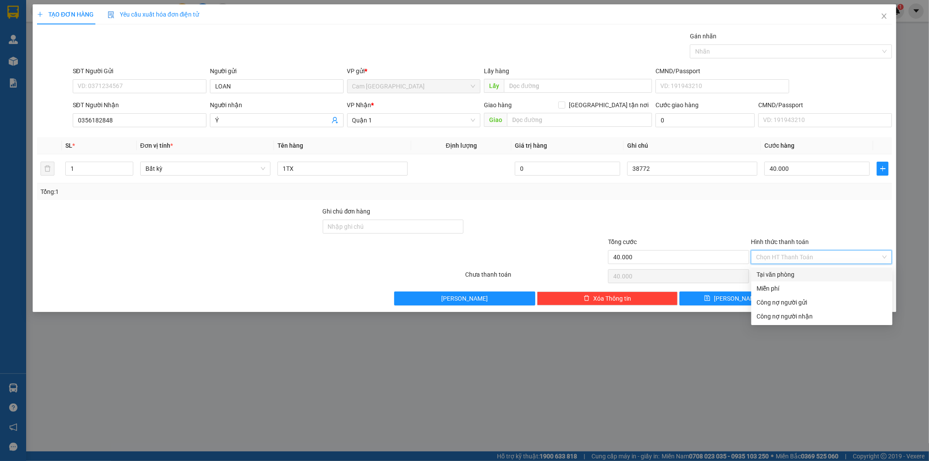
click at [773, 264] on div "Hình thức thanh toán Chọn HT Thanh Toán" at bounding box center [821, 252] width 141 height 30
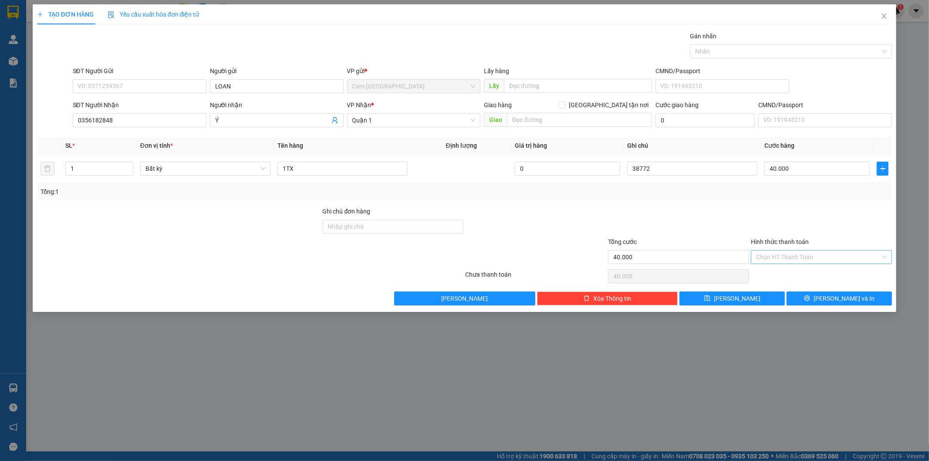
click at [767, 259] on input "Hình thức thanh toán" at bounding box center [818, 256] width 125 height 13
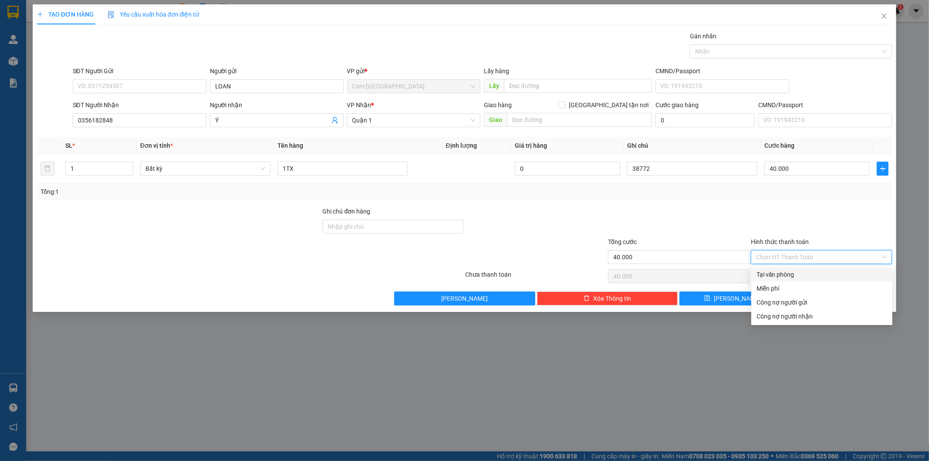
click at [765, 276] on div "Tại văn phòng" at bounding box center [822, 275] width 131 height 10
type input "0"
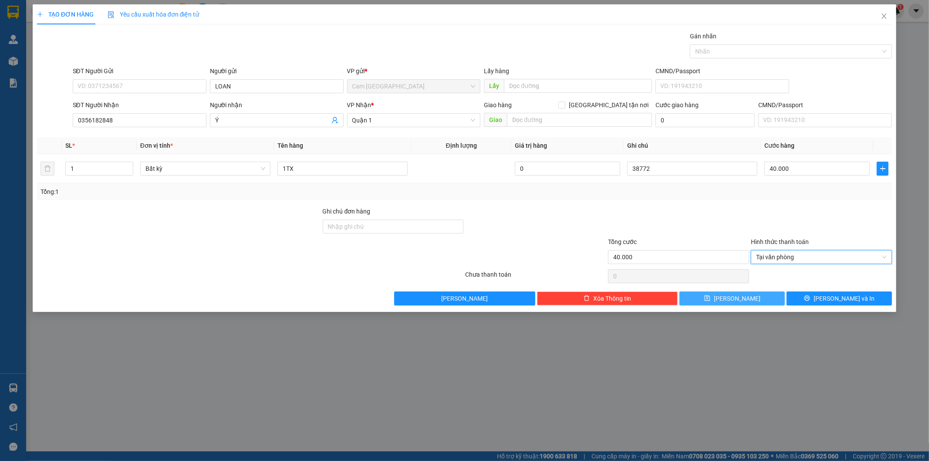
click at [743, 301] on button "[PERSON_NAME]" at bounding box center [732, 298] width 105 height 14
type input "0"
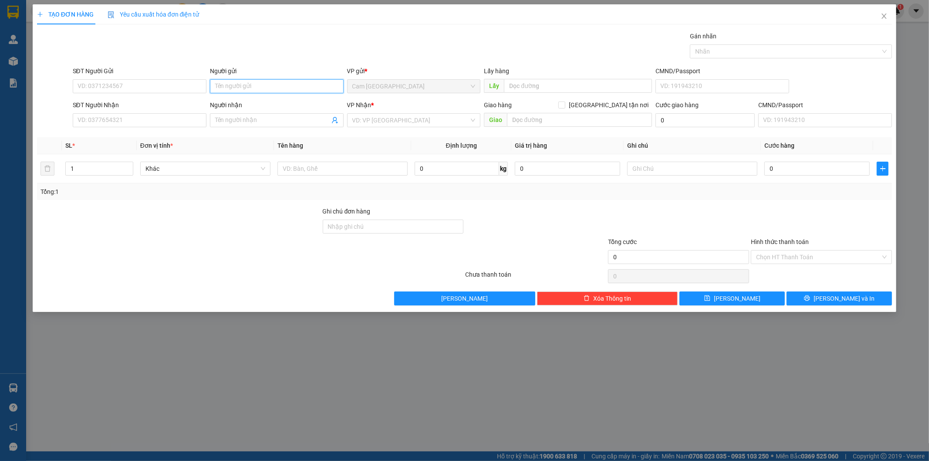
click at [262, 83] on input "Người gửi" at bounding box center [277, 86] width 134 height 14
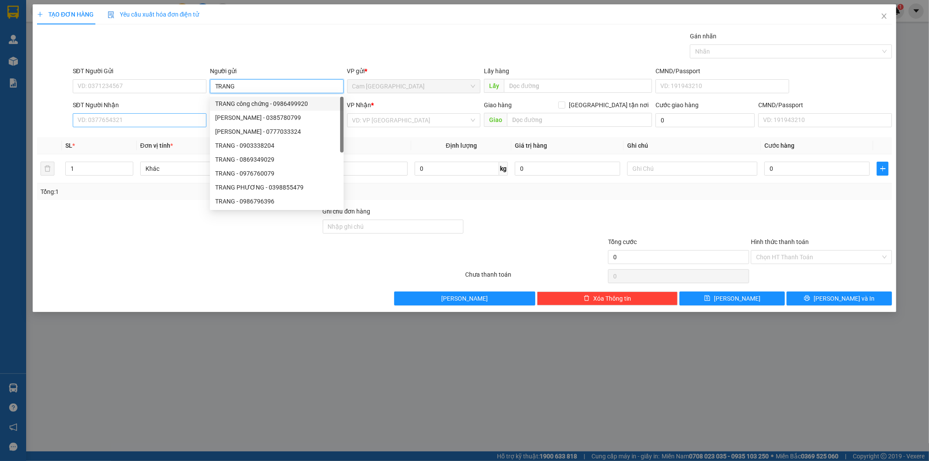
type input "TRANG"
click at [158, 120] on input "SĐT Người Nhận" at bounding box center [140, 120] width 134 height 14
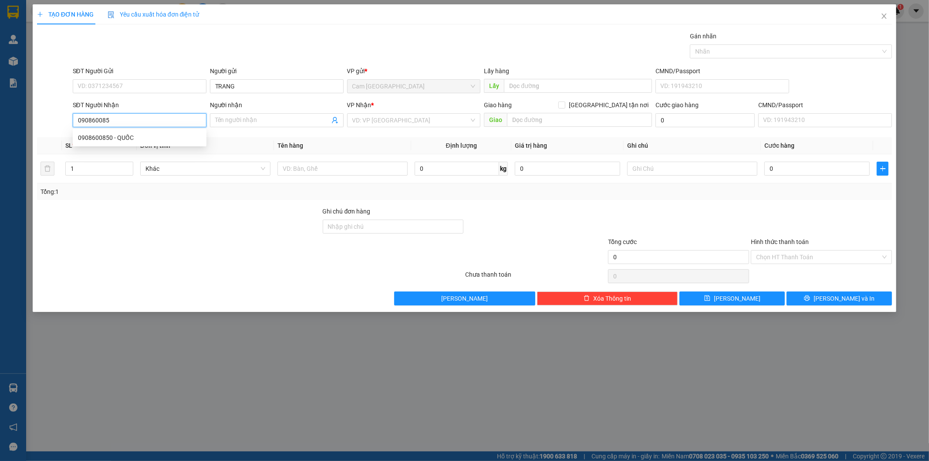
type input "0908600850"
click at [198, 135] on div "0908600850 - QUỐC" at bounding box center [139, 138] width 123 height 10
type input "QUỐC"
type input "0908600850"
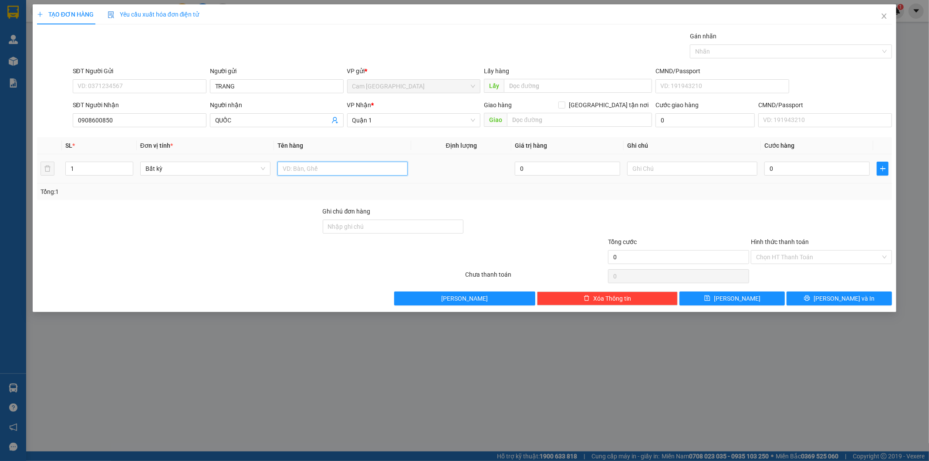
click at [329, 171] on input "text" at bounding box center [342, 169] width 130 height 14
type input "1TX+1TG"
click at [693, 170] on input "text" at bounding box center [692, 169] width 130 height 14
type input "38773"
drag, startPoint x: 775, startPoint y: 168, endPoint x: 768, endPoint y: 169, distance: 6.1
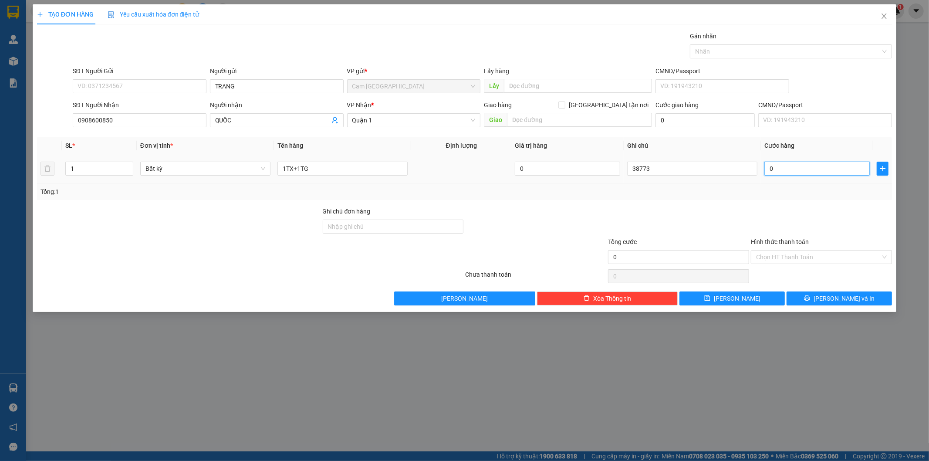
click at [775, 168] on input "0" at bounding box center [817, 169] width 105 height 14
type input "9"
type input "90"
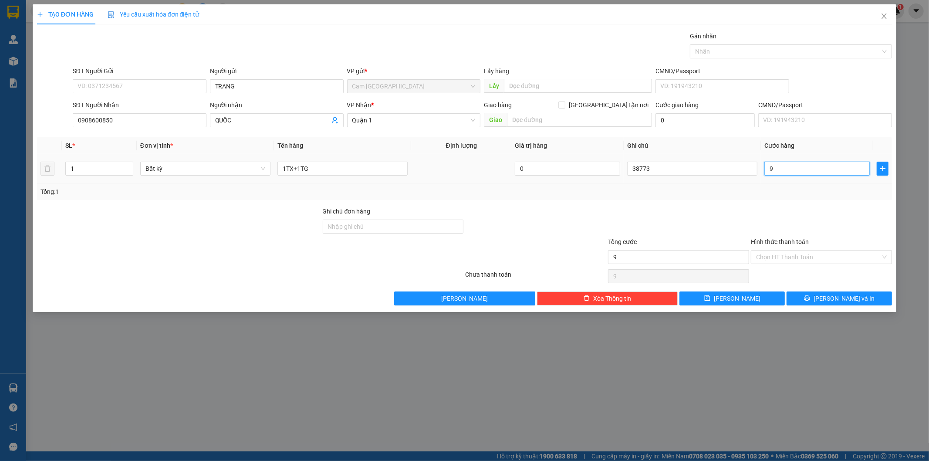
type input "90"
type input "900"
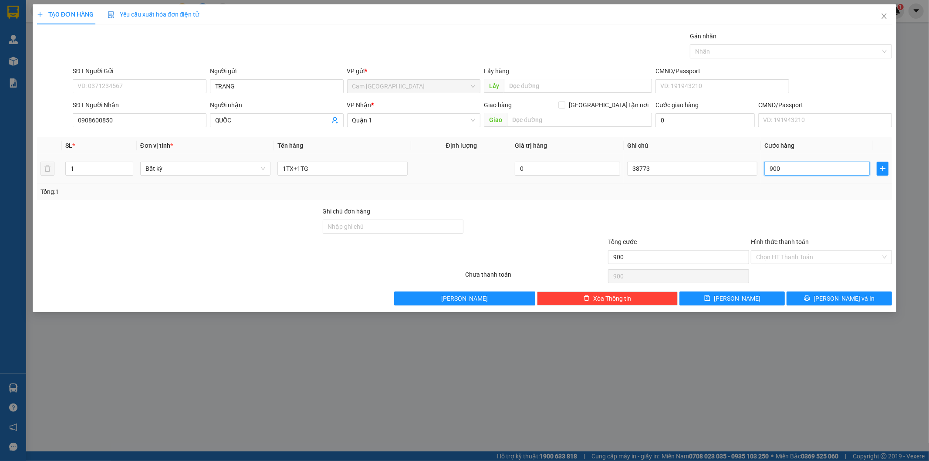
type input "9.000"
type input "90.000"
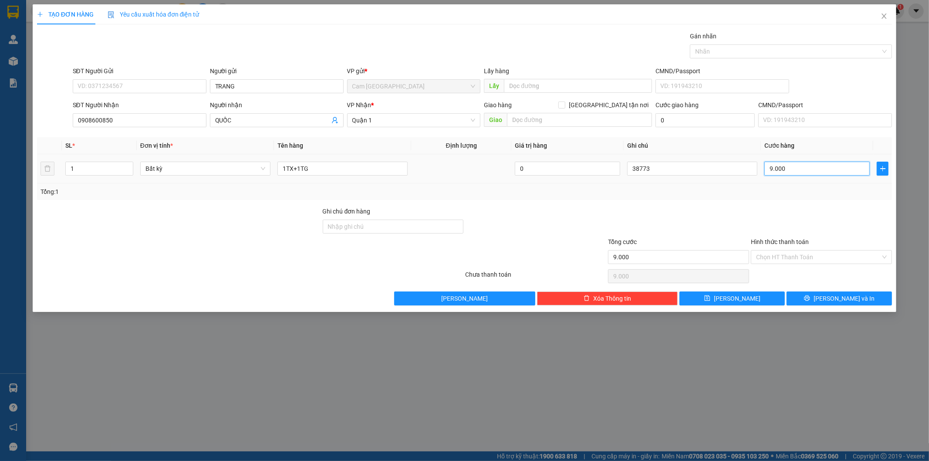
type input "90.000"
click at [825, 256] on input "Hình thức thanh toán" at bounding box center [818, 256] width 125 height 13
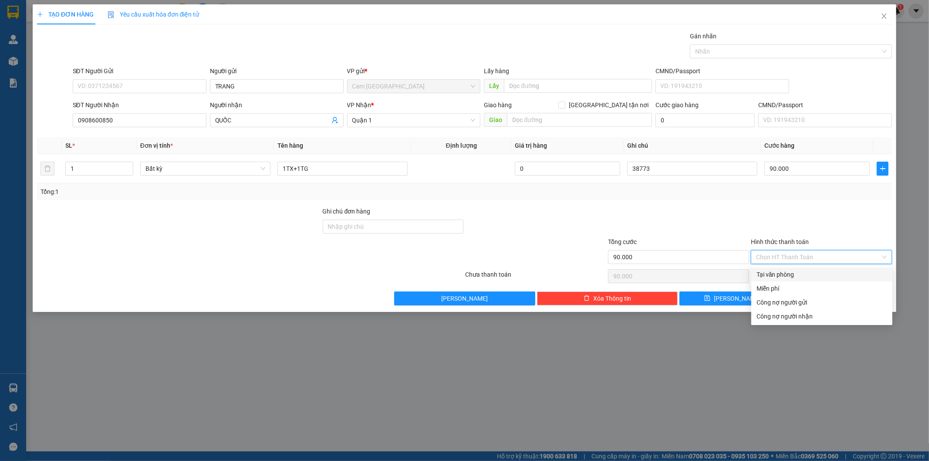
click at [808, 271] on div "Tại văn phòng" at bounding box center [822, 275] width 131 height 10
type input "0"
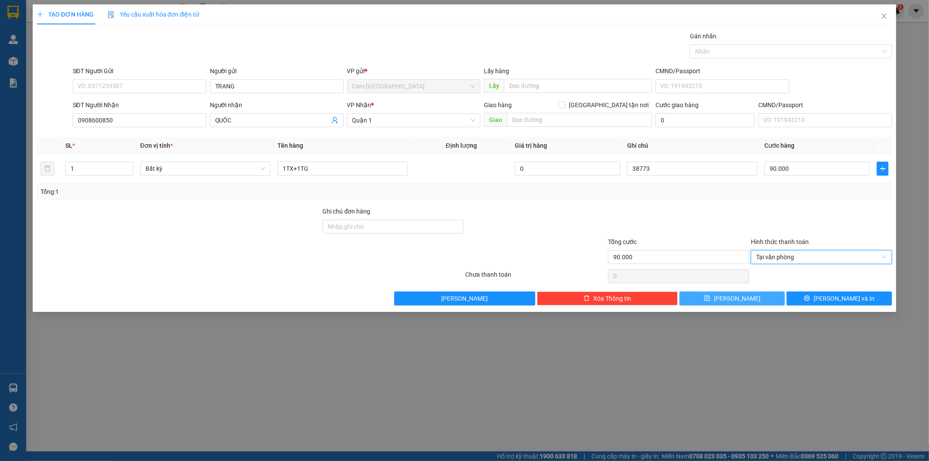
click at [752, 301] on button "[PERSON_NAME]" at bounding box center [732, 298] width 105 height 14
type input "0"
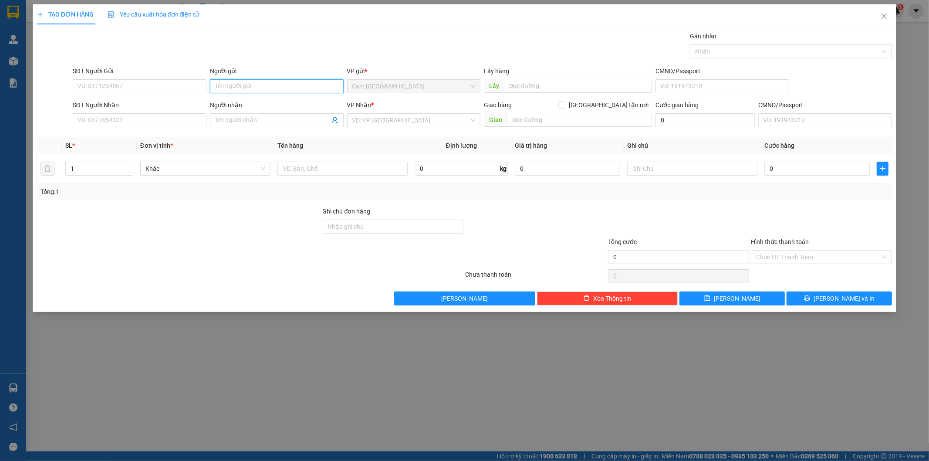
click at [247, 85] on input "Người gửi" at bounding box center [277, 86] width 134 height 14
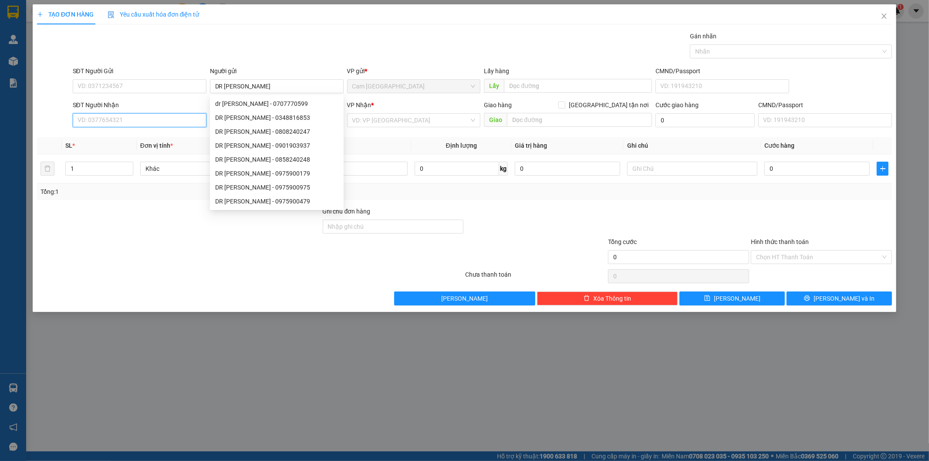
click at [143, 120] on input "SĐT Người Nhận" at bounding box center [140, 120] width 134 height 14
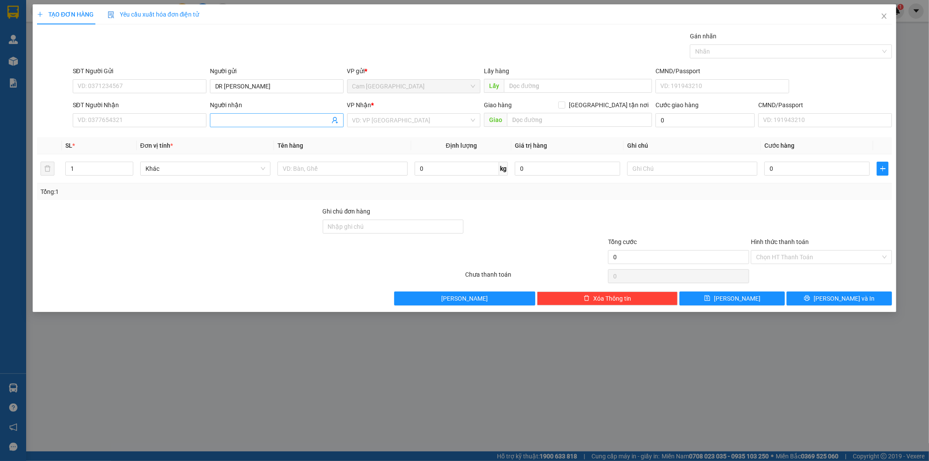
click at [266, 120] on input "Người nhận" at bounding box center [272, 120] width 115 height 10
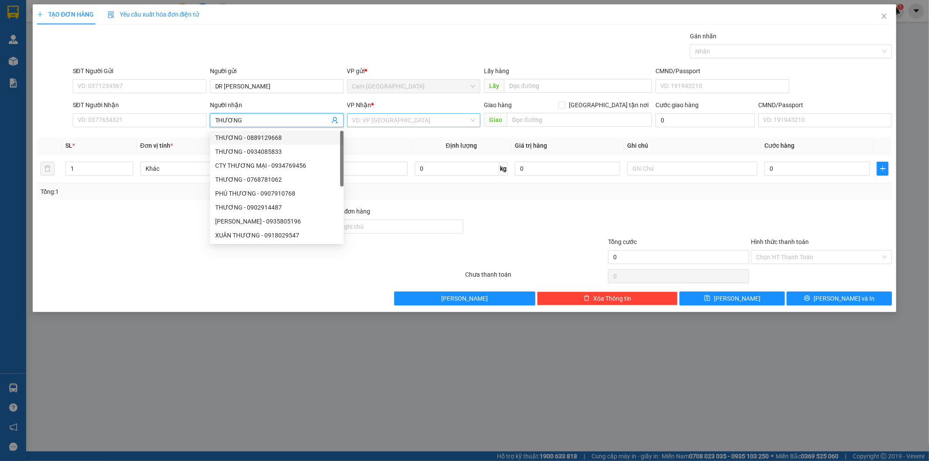
click at [385, 114] on input "search" at bounding box center [410, 120] width 117 height 13
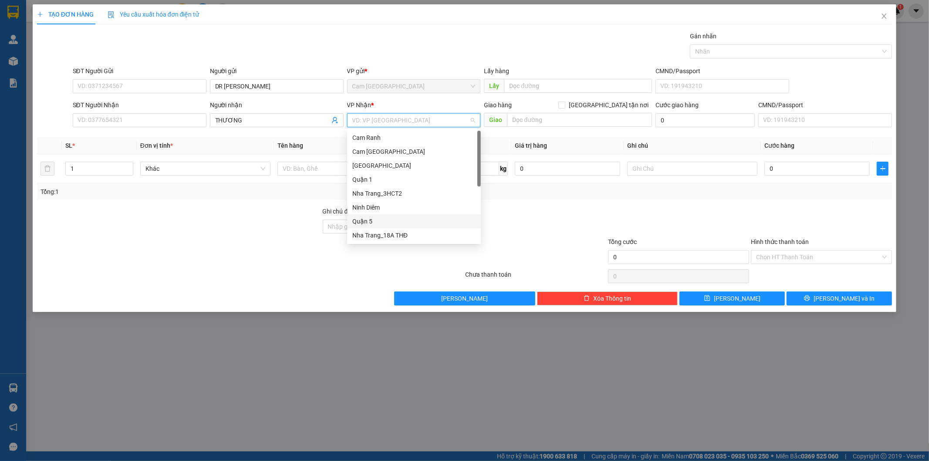
click at [380, 222] on div "Quận 5" at bounding box center [413, 222] width 123 height 10
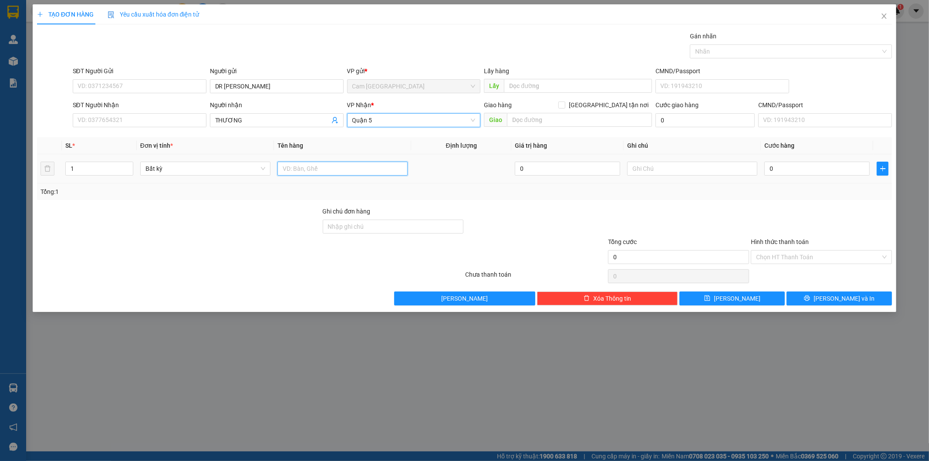
click at [325, 171] on input "text" at bounding box center [342, 169] width 130 height 14
click at [684, 169] on input "text" at bounding box center [692, 169] width 130 height 14
click at [779, 167] on input "0" at bounding box center [817, 169] width 105 height 14
click at [786, 256] on input "Hình thức thanh toán" at bounding box center [818, 256] width 125 height 13
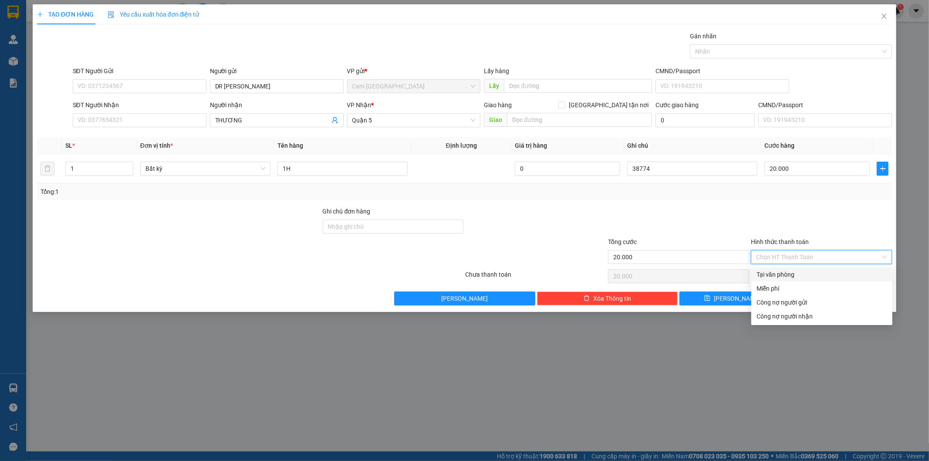
drag, startPoint x: 785, startPoint y: 271, endPoint x: 770, endPoint y: 281, distance: 18.5
click at [784, 272] on div "Tại văn phòng" at bounding box center [822, 275] width 131 height 10
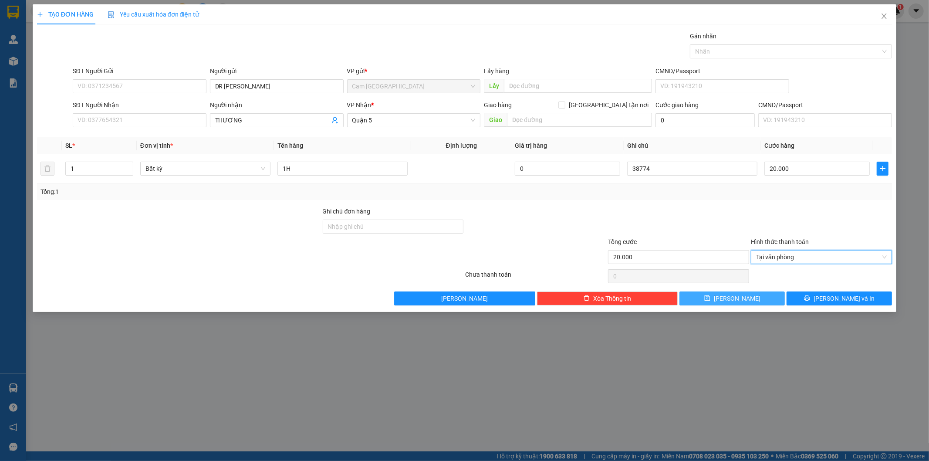
click at [710, 301] on icon "save" at bounding box center [707, 298] width 6 height 6
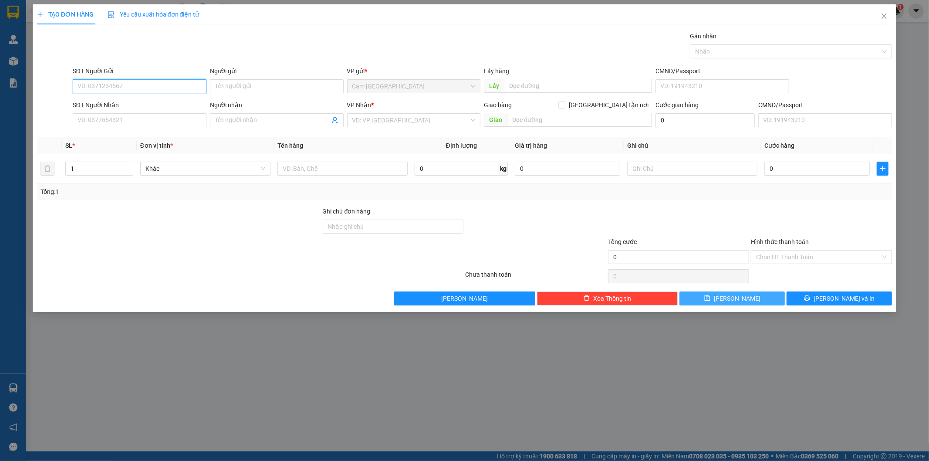
click at [134, 86] on input "SĐT Người Gửi" at bounding box center [140, 86] width 134 height 14
click at [133, 119] on input "SĐT Người Nhận" at bounding box center [140, 120] width 134 height 14
click at [245, 124] on input "Người nhận" at bounding box center [272, 120] width 115 height 10
click at [377, 121] on input "search" at bounding box center [410, 120] width 117 height 13
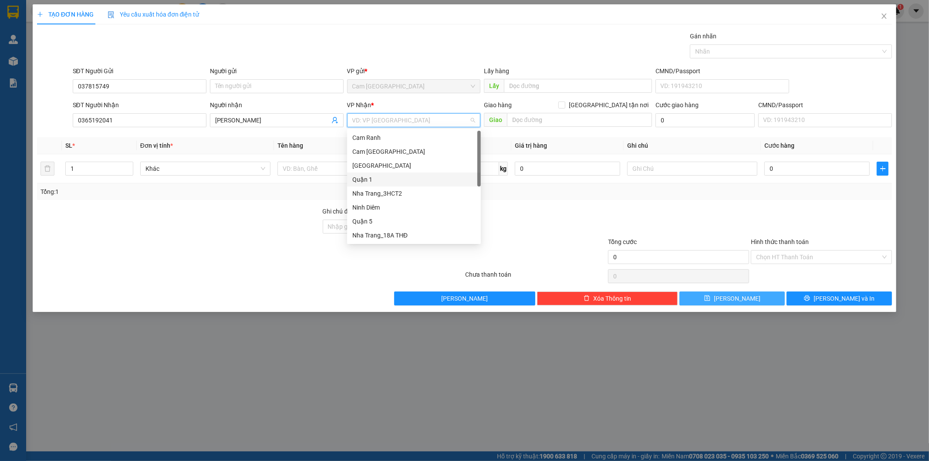
click at [378, 175] on div "Quận 1" at bounding box center [413, 180] width 123 height 10
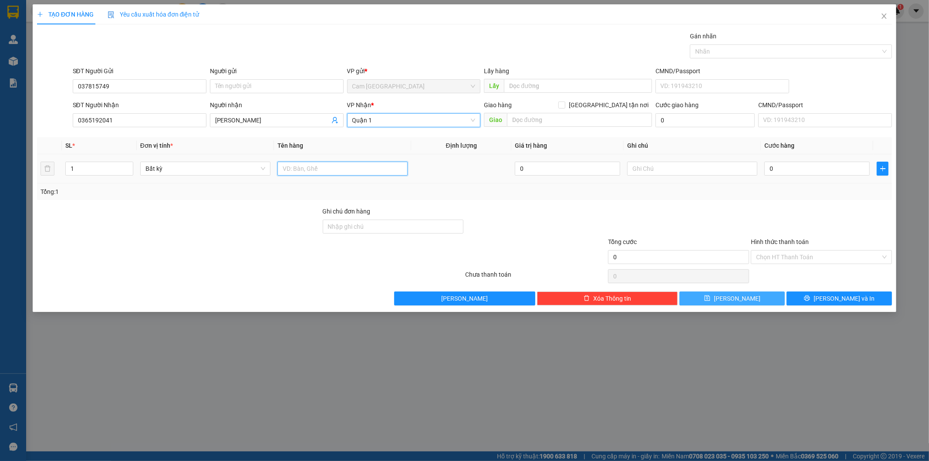
click at [352, 170] on input "text" at bounding box center [342, 169] width 130 height 14
click at [716, 171] on input "text" at bounding box center [692, 169] width 130 height 14
click at [806, 173] on input "0" at bounding box center [817, 169] width 105 height 14
drag, startPoint x: 772, startPoint y: 255, endPoint x: 768, endPoint y: 267, distance: 13.1
click at [771, 256] on input "Hình thức thanh toán" at bounding box center [818, 256] width 125 height 13
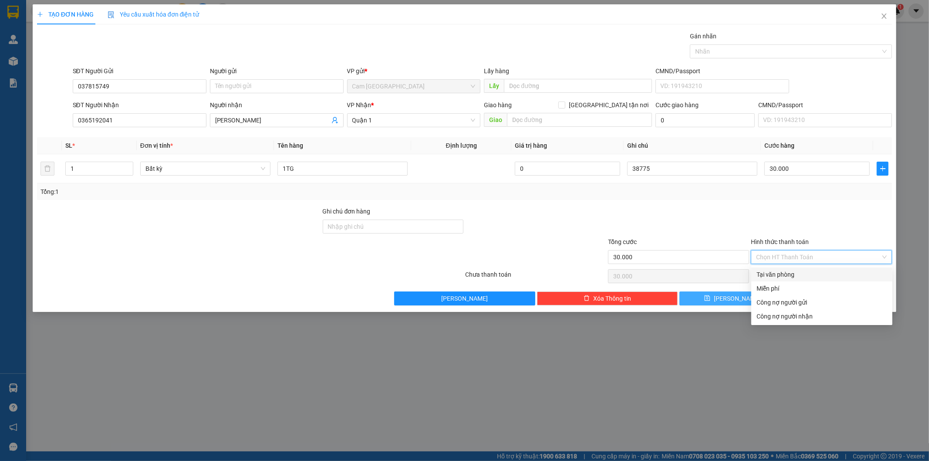
click at [765, 275] on div "Tại văn phòng" at bounding box center [822, 275] width 131 height 10
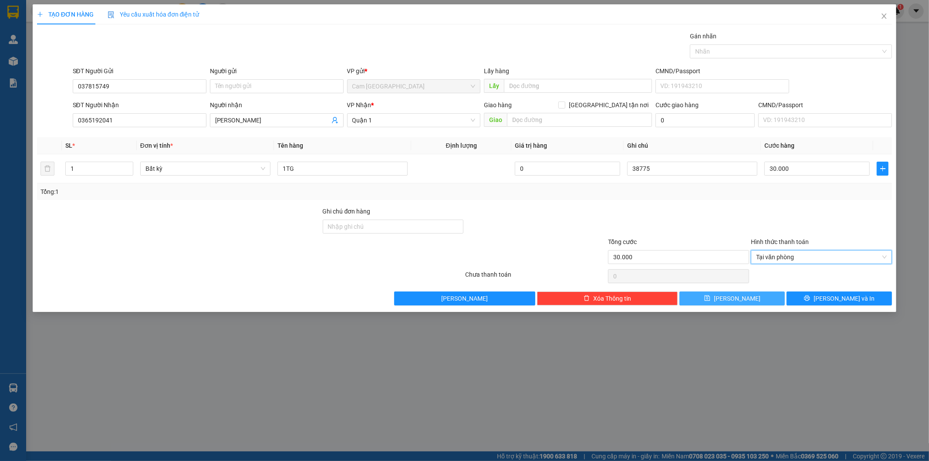
click at [721, 305] on button "[PERSON_NAME]" at bounding box center [732, 298] width 105 height 14
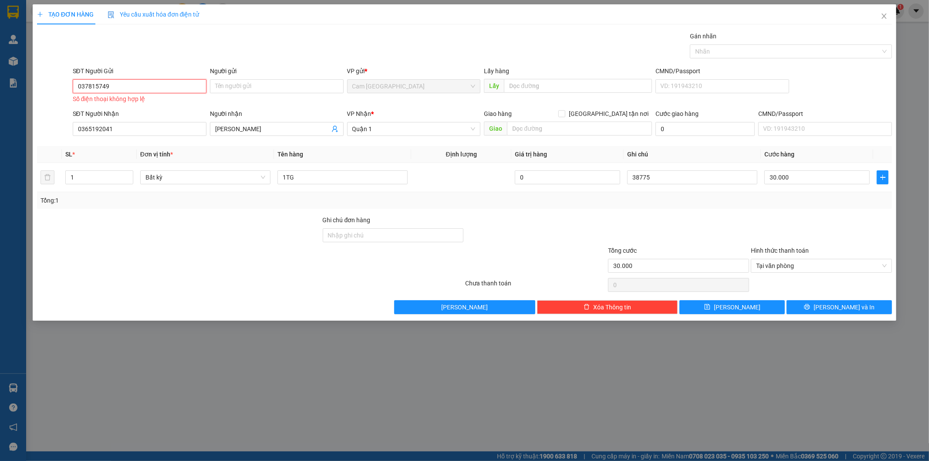
drag, startPoint x: 124, startPoint y: 83, endPoint x: 58, endPoint y: 92, distance: 66.8
click at [36, 86] on div "SĐT Người Gửi 037815749 037815749 Số điện thoại không hợp lệ Người gửi Tên ngườ…" at bounding box center [464, 85] width 857 height 39
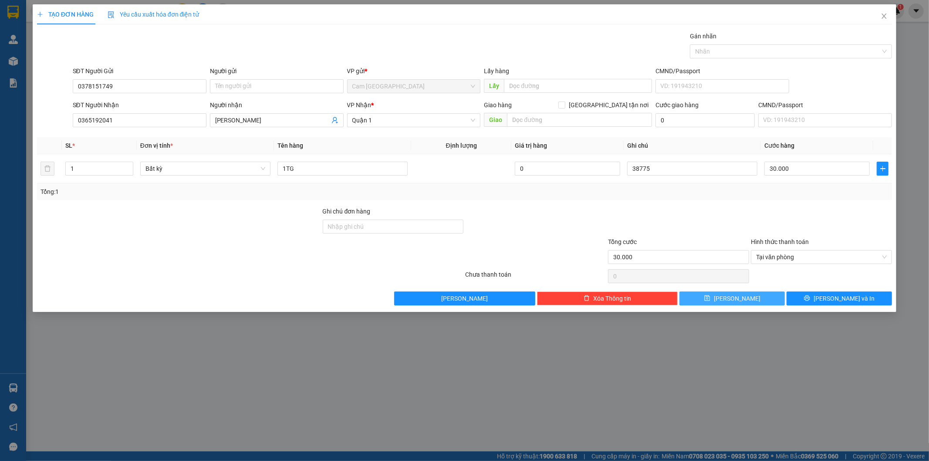
drag, startPoint x: 731, startPoint y: 298, endPoint x: 724, endPoint y: 301, distance: 7.0
click at [731, 298] on button "[PERSON_NAME]" at bounding box center [732, 298] width 105 height 14
click at [160, 85] on input "SĐT Người Gửi" at bounding box center [140, 86] width 134 height 14
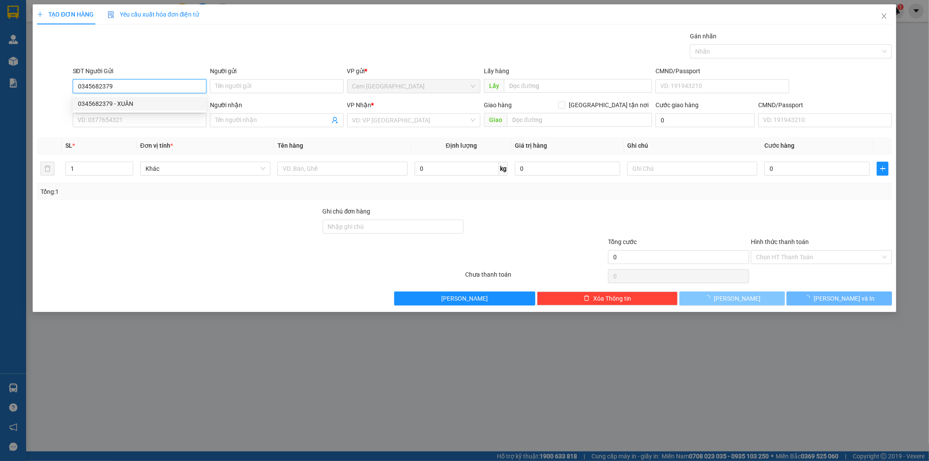
click at [157, 106] on div "0345682379 - XUÂN" at bounding box center [139, 104] width 123 height 10
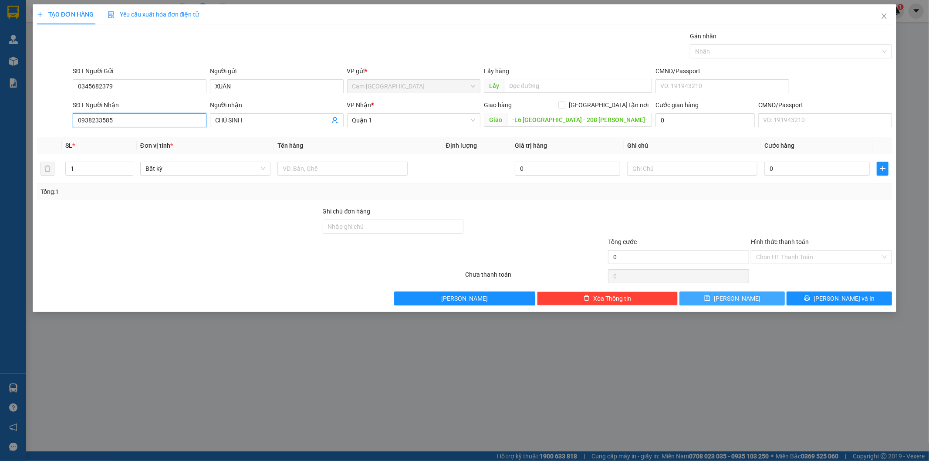
drag, startPoint x: 115, startPoint y: 124, endPoint x: 89, endPoint y: 128, distance: 26.0
click at [33, 135] on div "TẠO ĐƠN HÀNG Yêu cầu xuất hóa đơn điện tử Transit Pickup Surcharge Ids Transit …" at bounding box center [465, 158] width 864 height 308
click at [130, 136] on div "0941187474 - HIỀN" at bounding box center [139, 138] width 123 height 10
click at [336, 172] on input "text" at bounding box center [342, 169] width 130 height 14
click at [652, 168] on input "text" at bounding box center [692, 169] width 130 height 14
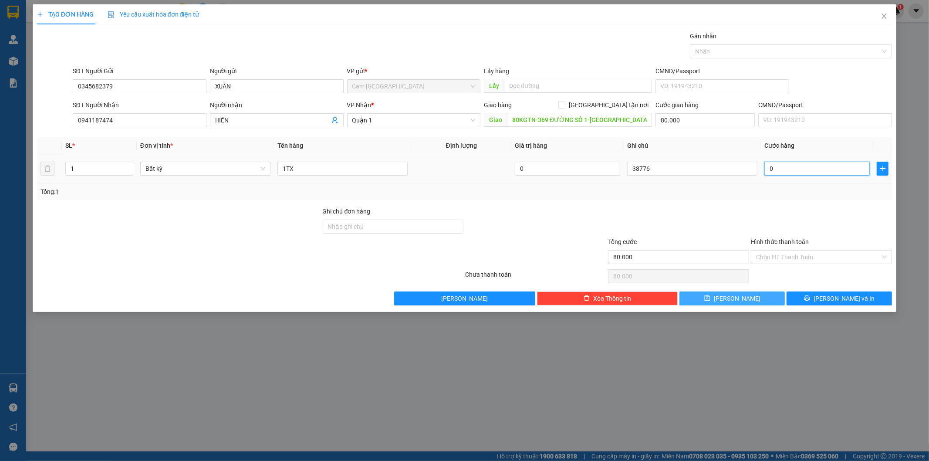
drag, startPoint x: 819, startPoint y: 162, endPoint x: 817, endPoint y: 171, distance: 9.9
click at [819, 162] on input "0" at bounding box center [817, 169] width 105 height 14
click at [816, 173] on input "0" at bounding box center [817, 169] width 105 height 14
click at [807, 175] on input "0" at bounding box center [817, 169] width 105 height 14
click at [807, 174] on input "0" at bounding box center [817, 169] width 105 height 14
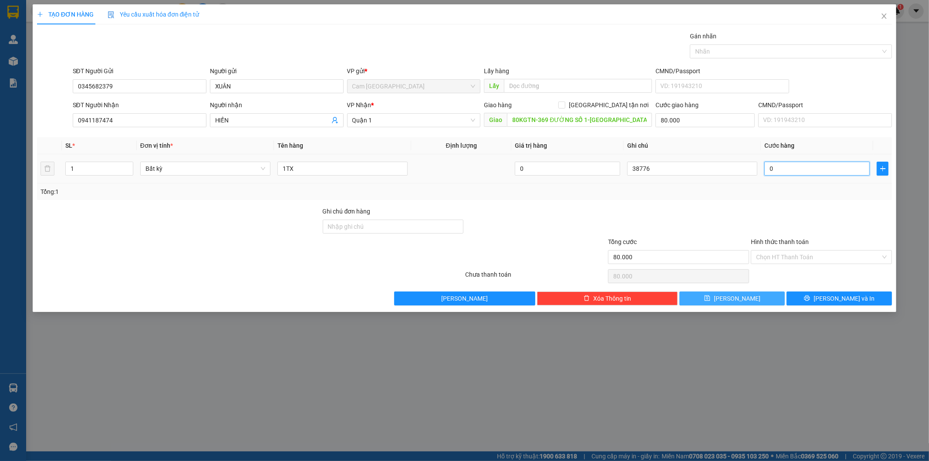
click at [807, 174] on input "0" at bounding box center [817, 169] width 105 height 14
click at [785, 257] on input "Hình thức thanh toán" at bounding box center [818, 256] width 125 height 13
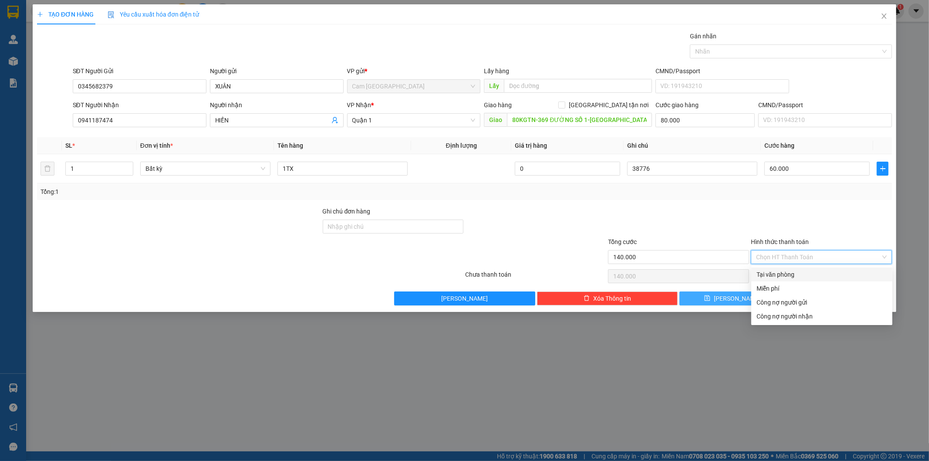
drag, startPoint x: 776, startPoint y: 272, endPoint x: 751, endPoint y: 290, distance: 30.6
click at [776, 273] on div "Tại văn phòng" at bounding box center [822, 275] width 131 height 10
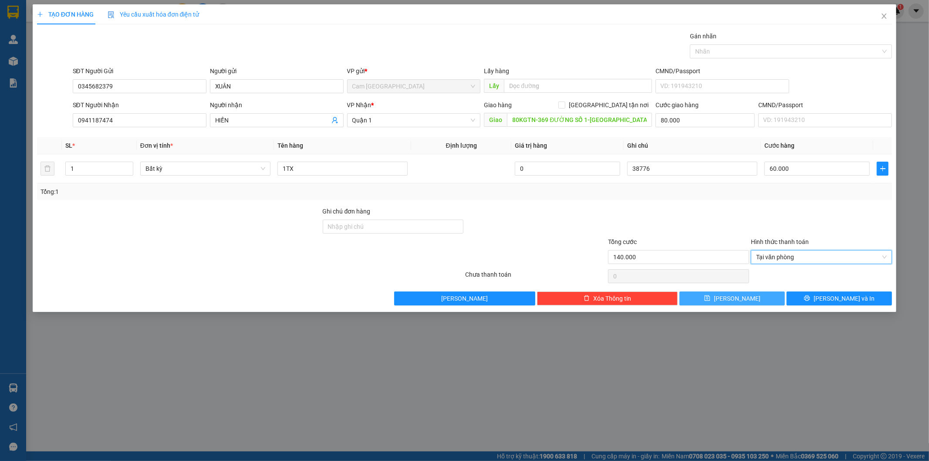
click at [730, 308] on div "TẠO ĐƠN HÀNG Yêu cầu xuất hóa đơn điện tử Transit Pickup Surcharge Ids Transit …" at bounding box center [465, 158] width 864 height 308
click at [710, 298] on icon "save" at bounding box center [707, 298] width 6 height 6
click at [886, 13] on icon "close" at bounding box center [884, 16] width 7 height 7
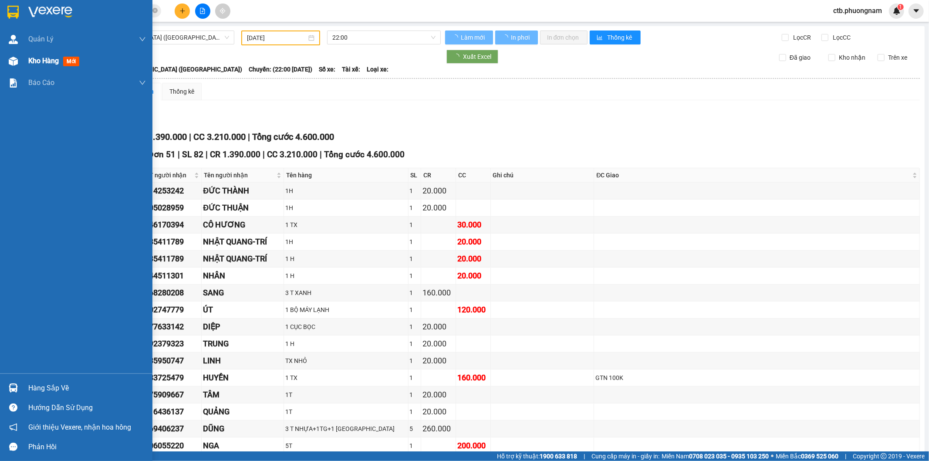
click at [11, 67] on div at bounding box center [13, 61] width 15 height 15
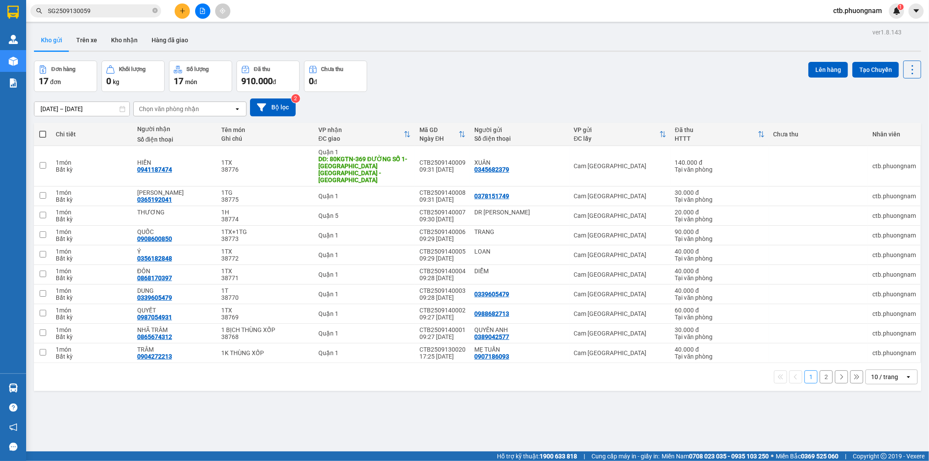
click at [820, 370] on button "2" at bounding box center [826, 376] width 13 height 13
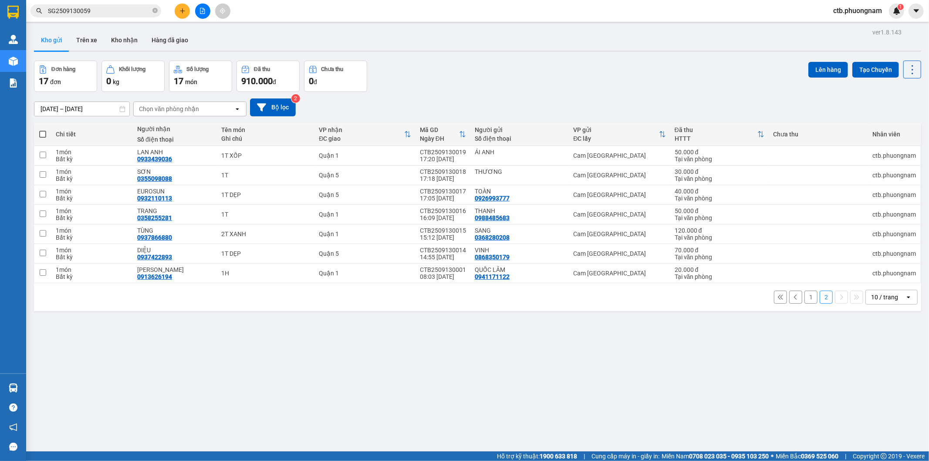
click at [40, 136] on span at bounding box center [42, 134] width 7 height 7
click at [43, 130] on input "checkbox" at bounding box center [43, 130] width 0 height 0
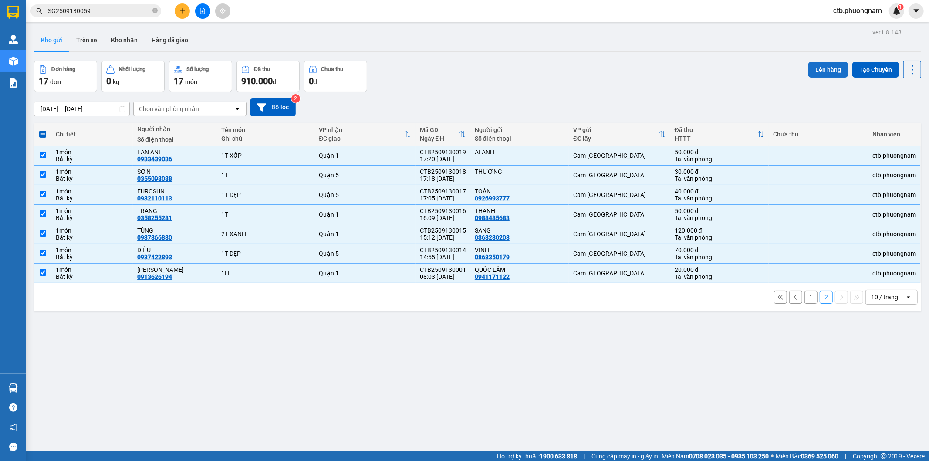
click at [834, 70] on button "Lên hàng" at bounding box center [829, 70] width 40 height 16
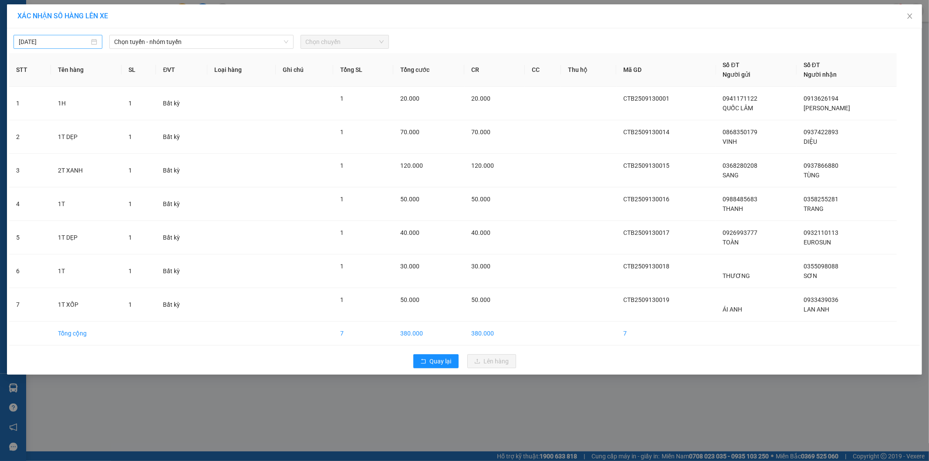
click at [62, 42] on input "[DATE]" at bounding box center [54, 42] width 71 height 10
click at [124, 106] on div "13" at bounding box center [120, 105] width 10 height 10
drag, startPoint x: 215, startPoint y: 39, endPoint x: 215, endPoint y: 48, distance: 8.7
click at [215, 41] on span "Chọn tuyến - nhóm tuyến" at bounding box center [202, 41] width 174 height 13
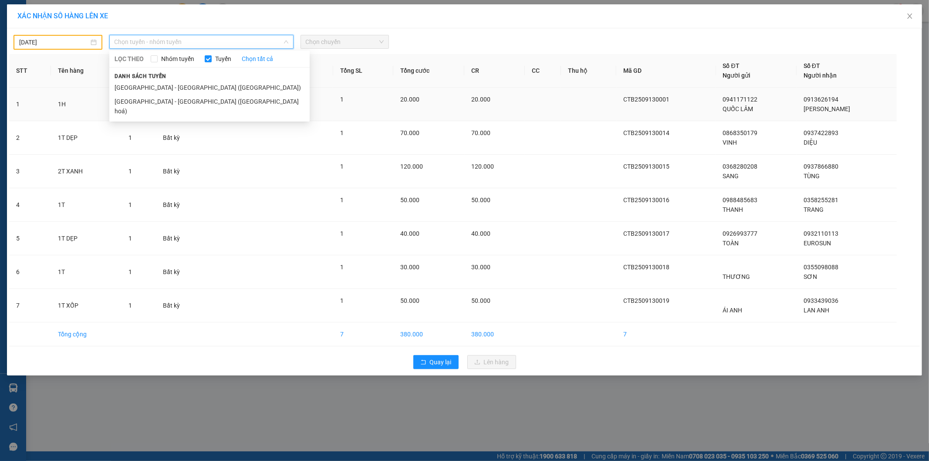
click at [207, 99] on li "[GEOGRAPHIC_DATA] - [GEOGRAPHIC_DATA] ([GEOGRAPHIC_DATA] hoá)" at bounding box center [209, 107] width 200 height 24
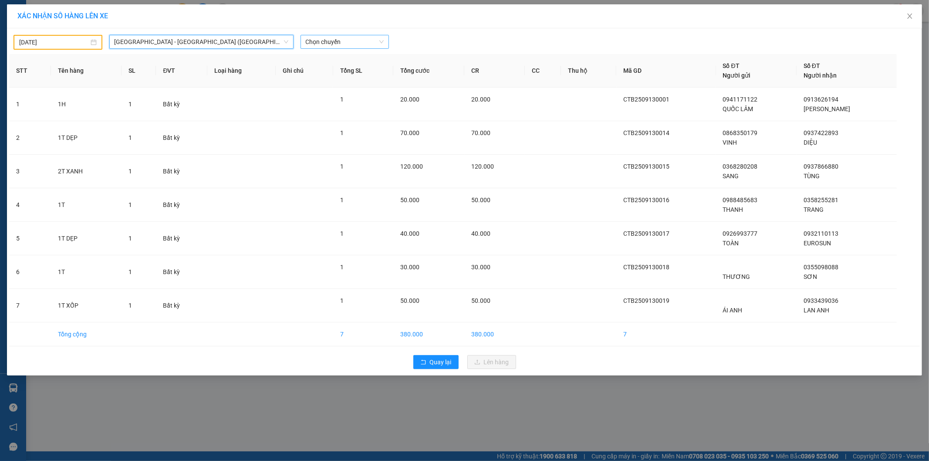
click at [348, 38] on span "Chọn chuyến" at bounding box center [345, 41] width 78 height 13
click at [342, 72] on div "22:00" at bounding box center [340, 73] width 68 height 10
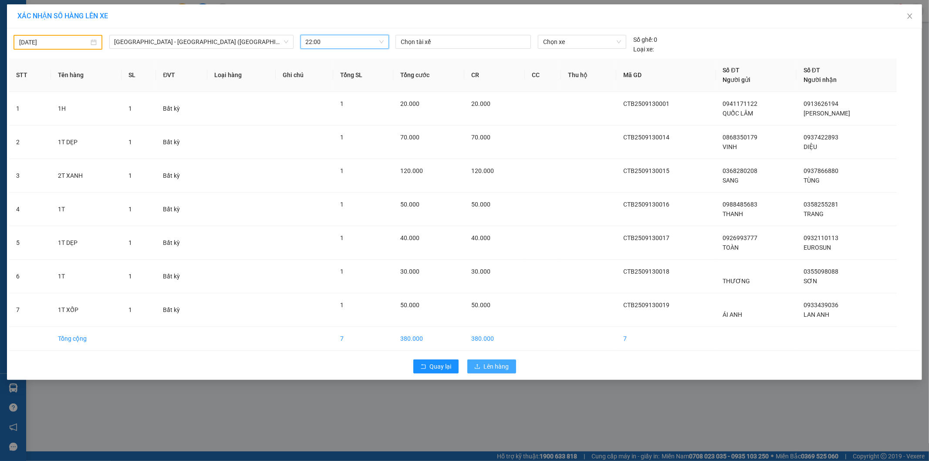
click at [497, 366] on span "Lên hàng" at bounding box center [496, 367] width 25 height 10
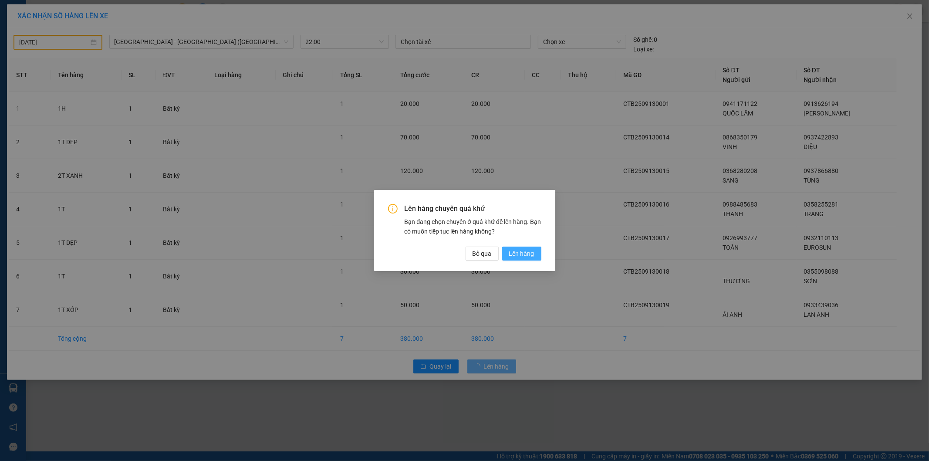
click at [517, 255] on span "Lên hàng" at bounding box center [521, 254] width 25 height 10
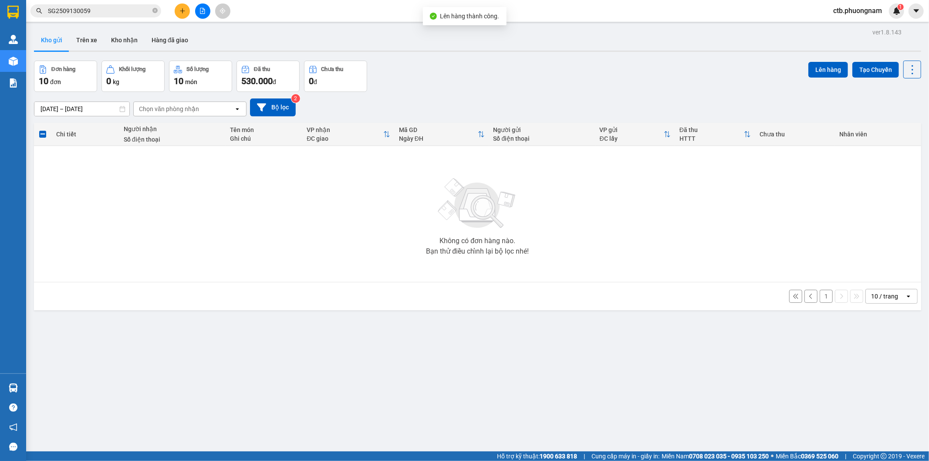
drag, startPoint x: 818, startPoint y: 297, endPoint x: 776, endPoint y: 303, distance: 42.2
click at [820, 297] on button "1" at bounding box center [826, 296] width 13 height 13
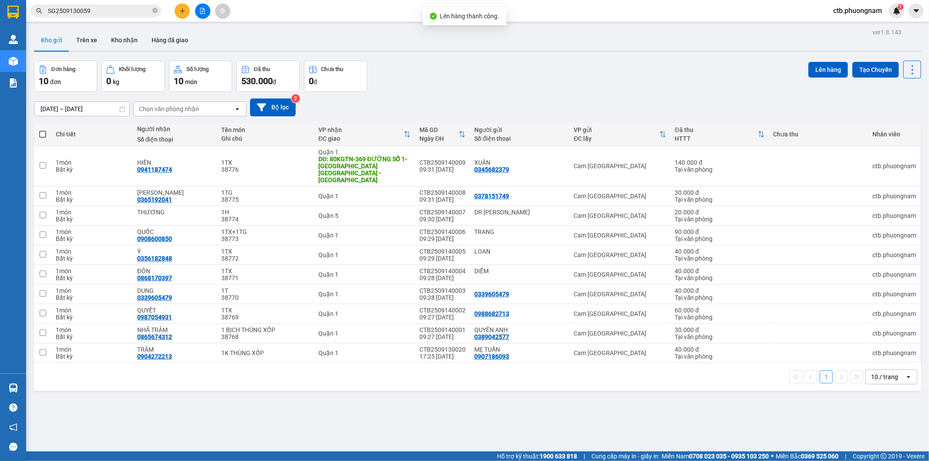
click at [41, 134] on span at bounding box center [42, 134] width 7 height 7
click at [43, 130] on input "checkbox" at bounding box center [43, 130] width 0 height 0
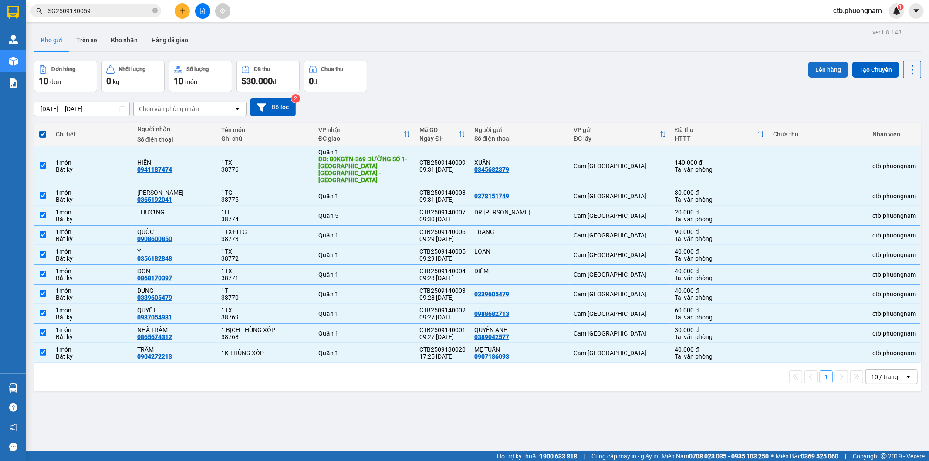
click at [828, 73] on button "Lên hàng" at bounding box center [829, 70] width 40 height 16
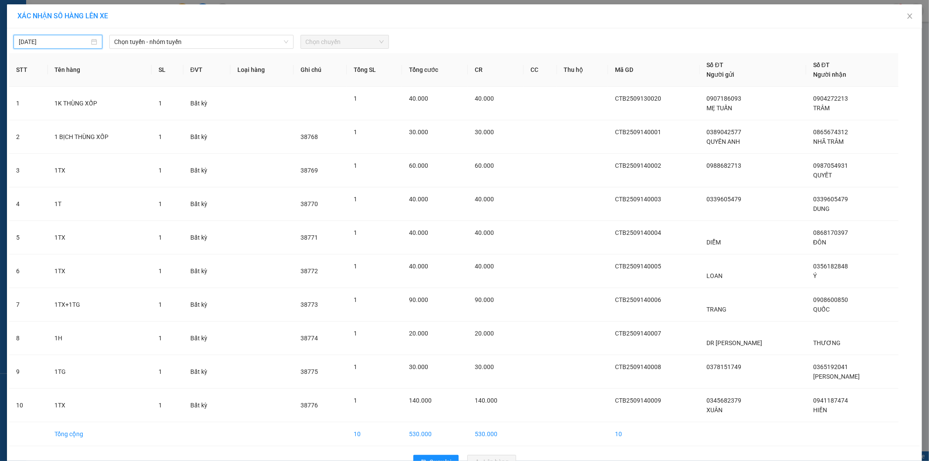
click at [77, 41] on input "[DATE]" at bounding box center [54, 42] width 71 height 10
click at [115, 107] on div "13" at bounding box center [118, 105] width 10 height 10
click at [168, 47] on span "Chọn tuyến - nhóm tuyến" at bounding box center [202, 41] width 174 height 13
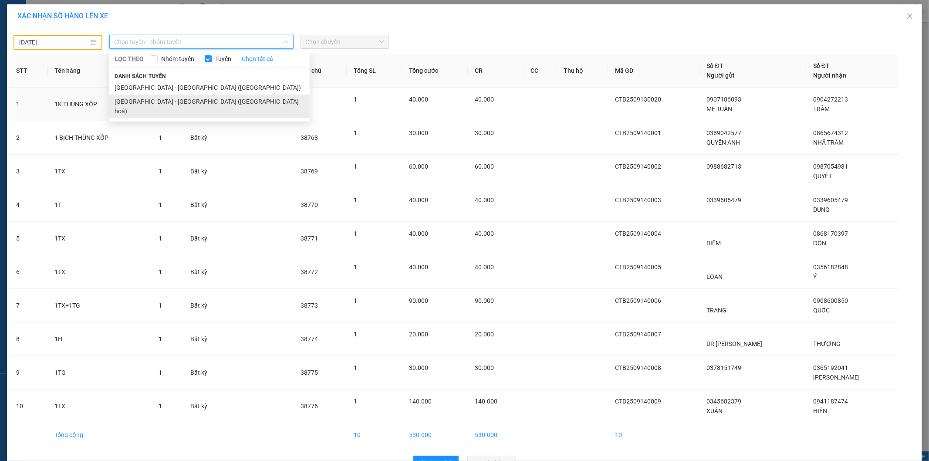
click at [166, 101] on li "[GEOGRAPHIC_DATA] - [GEOGRAPHIC_DATA] ([GEOGRAPHIC_DATA] hoá)" at bounding box center [209, 107] width 200 height 24
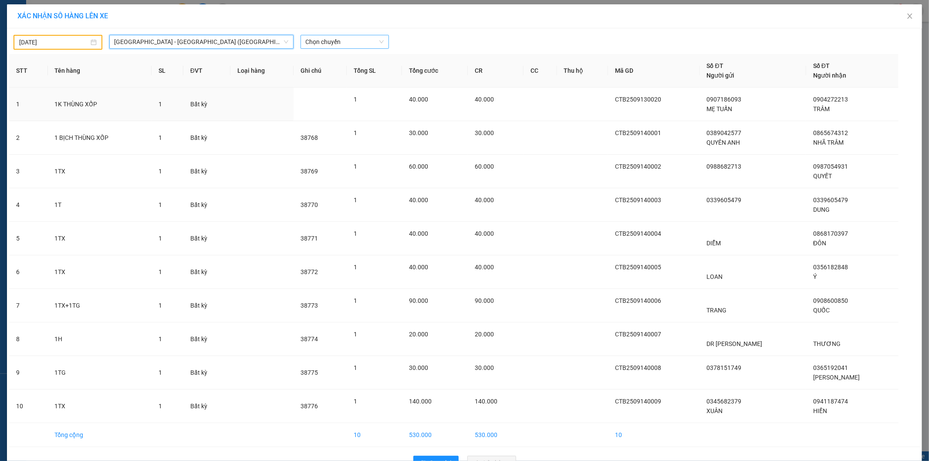
click at [345, 44] on span "Chọn chuyến" at bounding box center [345, 41] width 78 height 13
click at [342, 77] on div "22:00" at bounding box center [336, 73] width 68 height 10
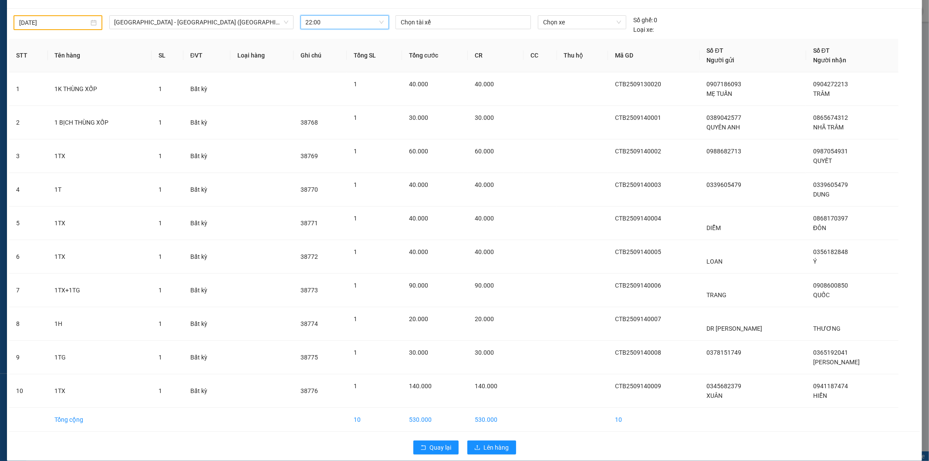
scroll to position [30, 0]
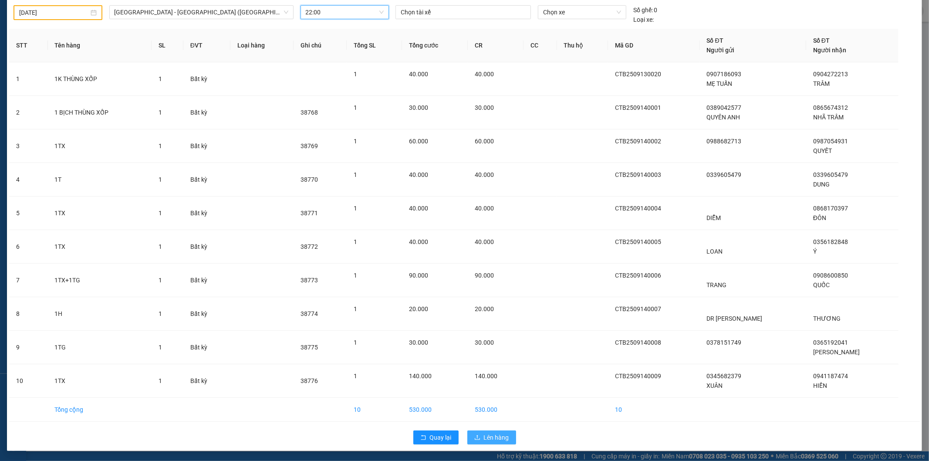
click at [490, 435] on span "Lên hàng" at bounding box center [496, 438] width 25 height 10
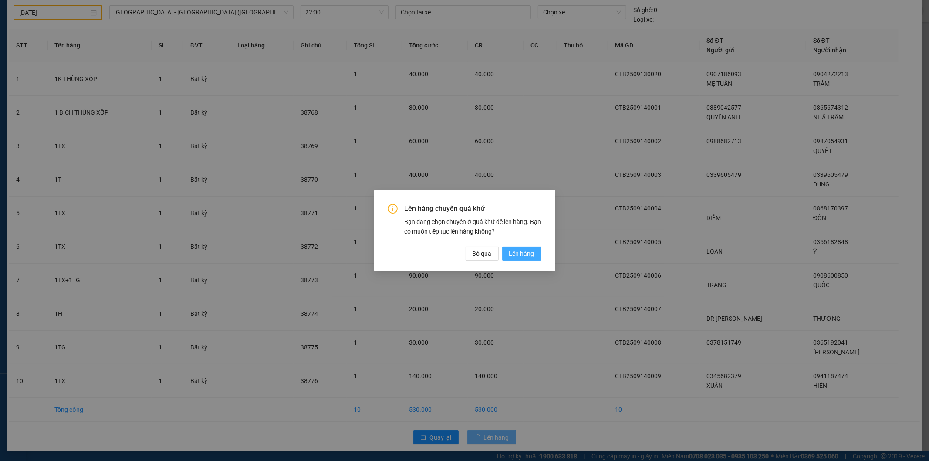
drag, startPoint x: 524, startPoint y: 258, endPoint x: 516, endPoint y: 267, distance: 12.3
click at [524, 258] on span "Lên hàng" at bounding box center [521, 254] width 25 height 10
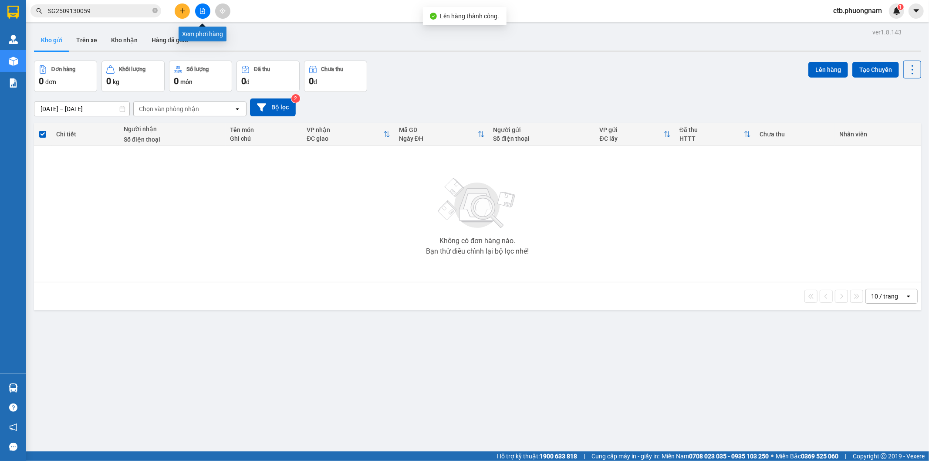
click at [198, 8] on button at bounding box center [202, 10] width 15 height 15
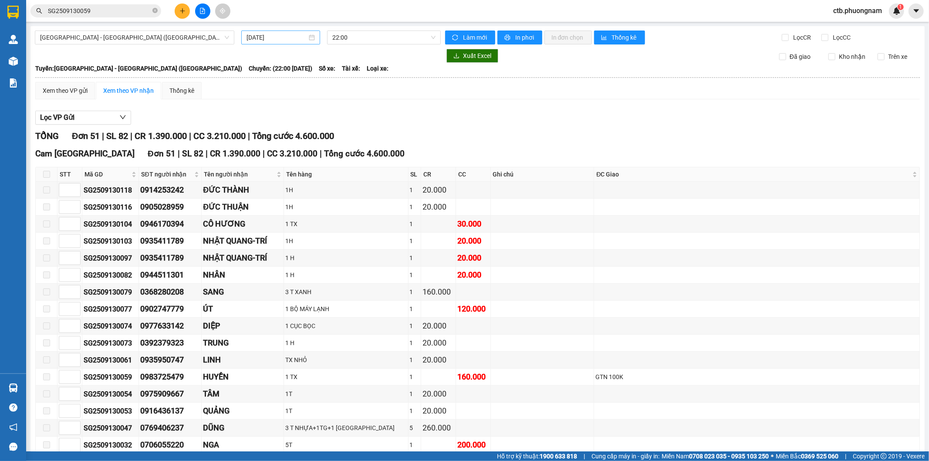
click at [300, 35] on input "[DATE]" at bounding box center [277, 38] width 61 height 10
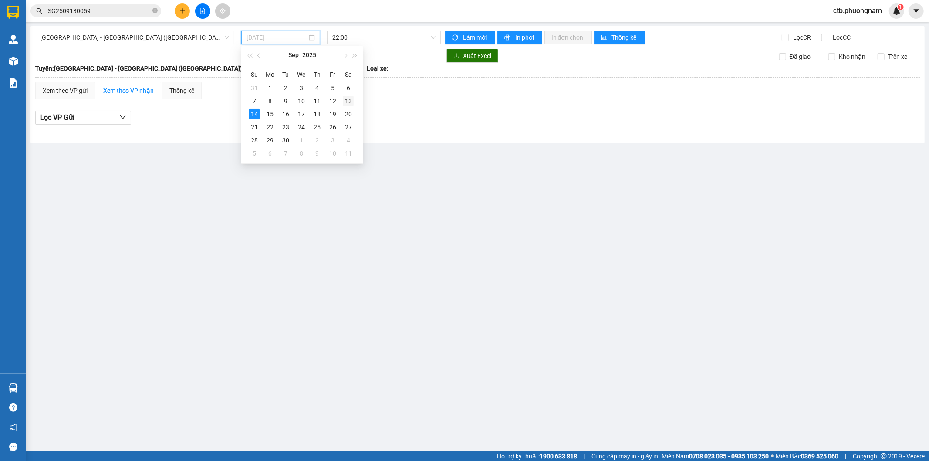
click at [349, 98] on div "13" at bounding box center [348, 101] width 10 height 10
